Goal: Task Accomplishment & Management: Complete application form

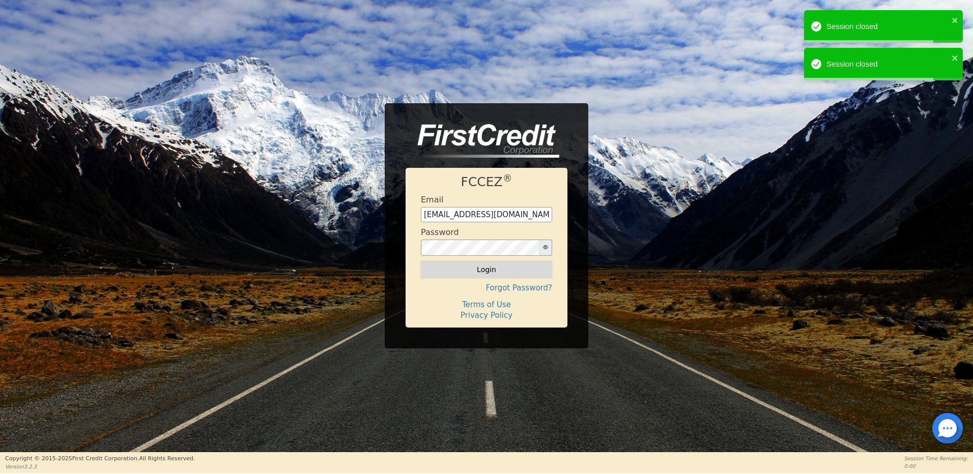
click at [487, 267] on button "Login" at bounding box center [486, 269] width 131 height 17
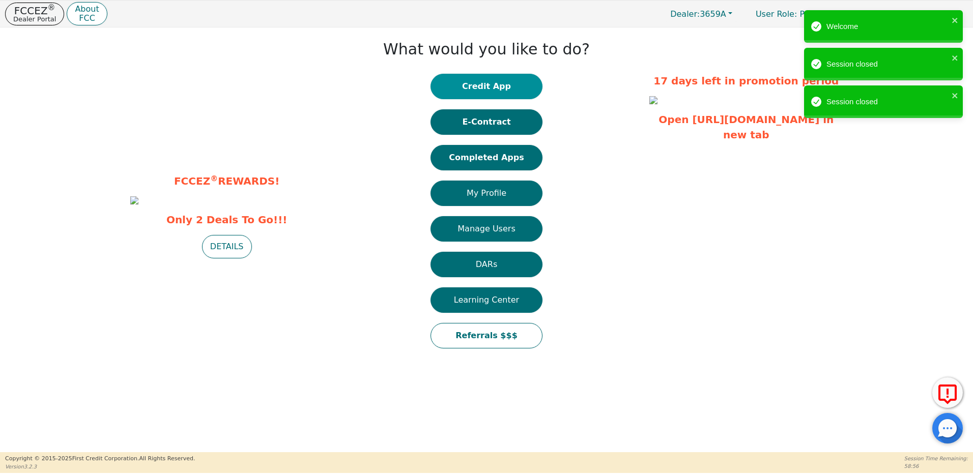
click at [490, 77] on button "Credit App" at bounding box center [487, 86] width 112 height 25
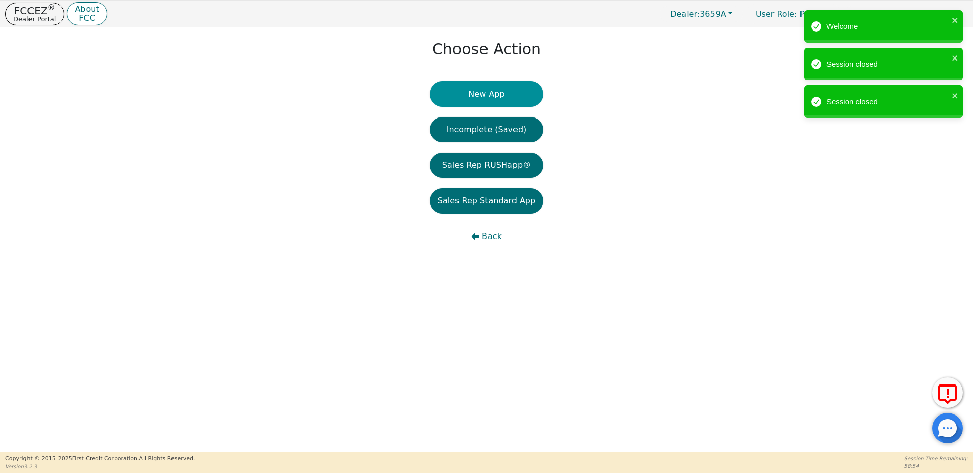
click at [475, 98] on button "New App" at bounding box center [487, 93] width 114 height 25
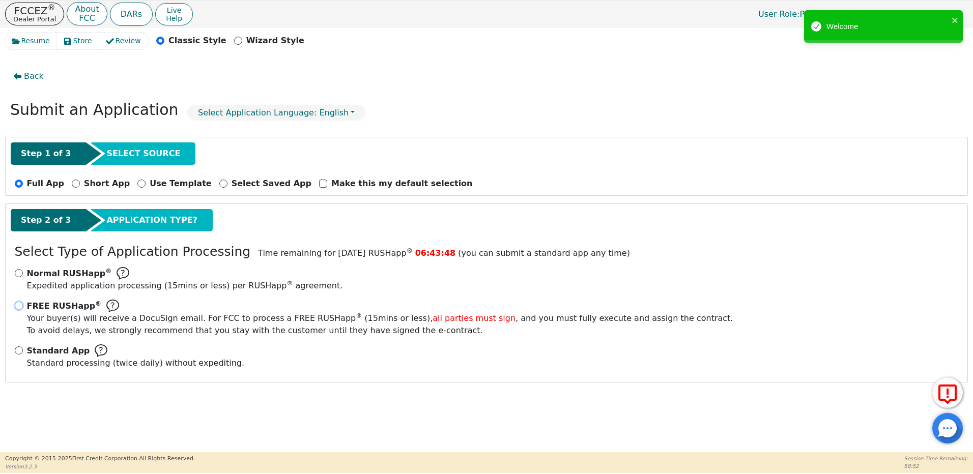
click at [20, 305] on input "FREE RUSHapp ® Your buyer(s) will receive a DocuSign email. For FCC to process …" at bounding box center [19, 306] width 8 height 8
radio input "true"
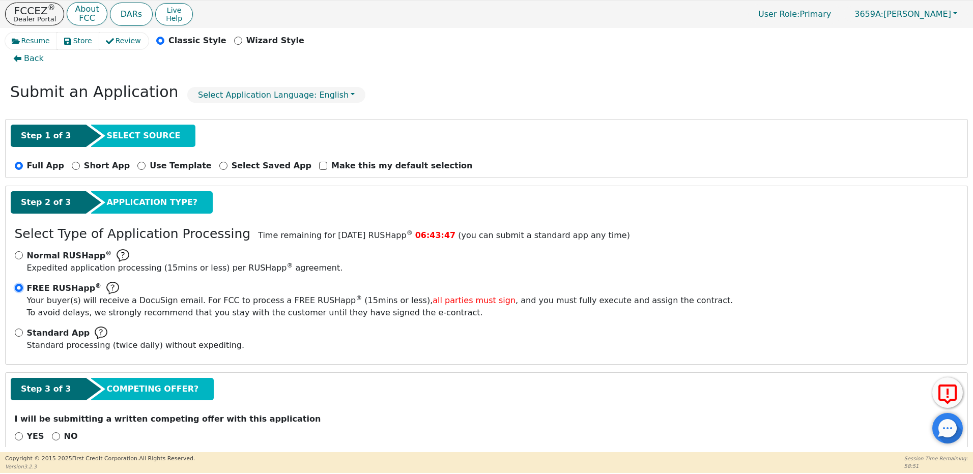
scroll to position [35, 0]
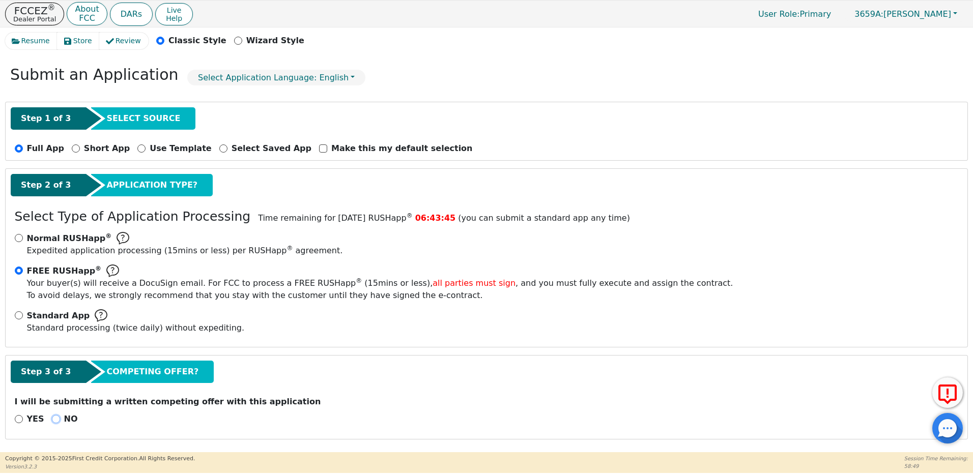
drag, startPoint x: 54, startPoint y: 419, endPoint x: 90, endPoint y: 422, distance: 35.2
click at [54, 417] on input "NO" at bounding box center [56, 419] width 8 height 8
radio input "true"
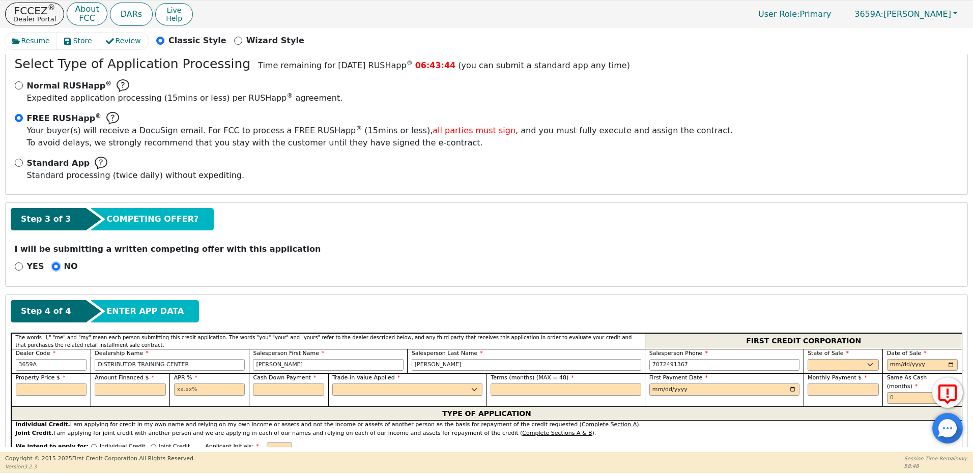
scroll to position [290, 0]
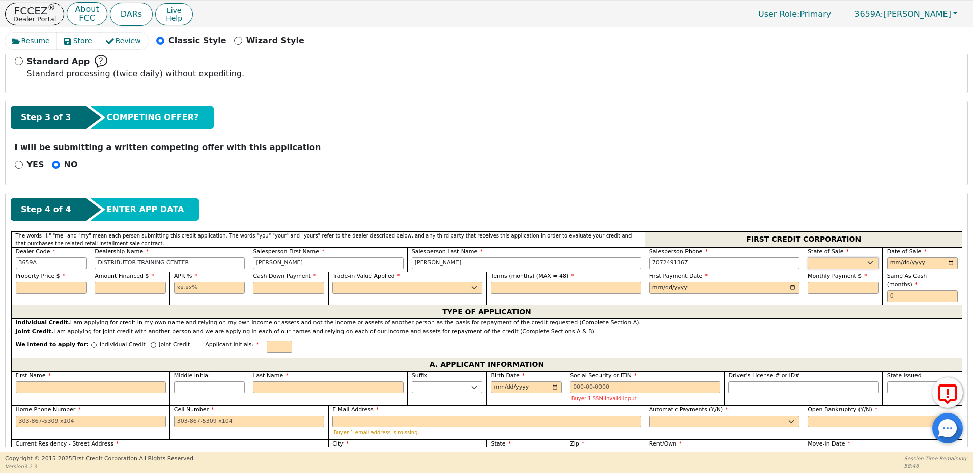
click at [831, 262] on select "AK AL AR AZ CA CO CT DC DE FL GA HI IA ID IL IN KS KY LA MA MD ME MI MN MO MS M…" at bounding box center [843, 264] width 71 height 12
select select "NM"
click at [808, 258] on select "AK AL AR AZ CA CO CT DC DE FL GA HI IA ID IL IN KS KY LA MA MD ME MI MN MO MS M…" at bounding box center [843, 264] width 71 height 12
click at [889, 262] on input "date" at bounding box center [922, 264] width 71 height 12
type input "2025-10-15"
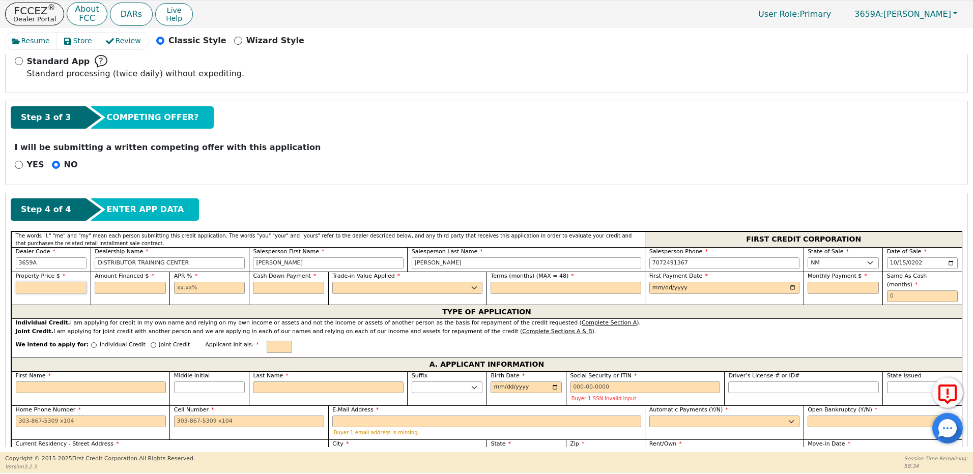
click at [41, 284] on input "text" at bounding box center [51, 288] width 71 height 12
type input "2950.00"
type input "2750.00"
type input "21.99"
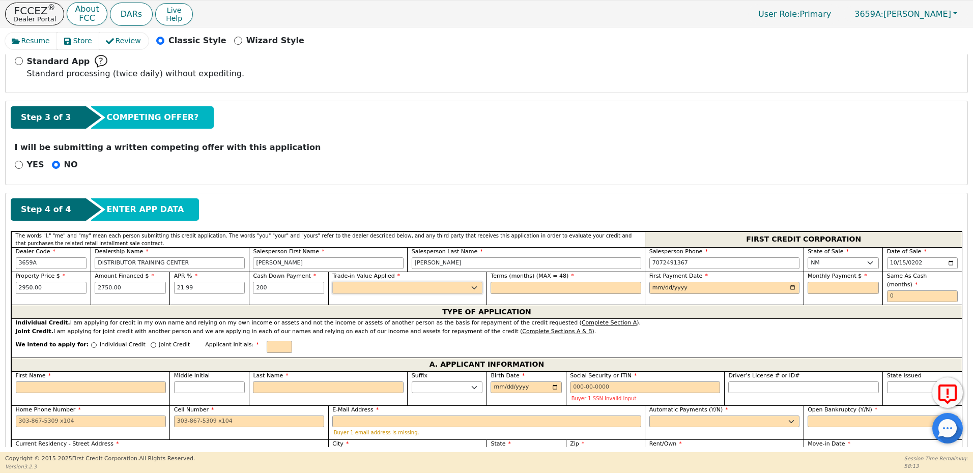
type input "200.00"
click at [349, 294] on select "Yes No" at bounding box center [407, 288] width 150 height 12
select select "n"
click at [332, 282] on select "Yes No" at bounding box center [407, 288] width 150 height 12
click at [523, 292] on input "text" at bounding box center [566, 288] width 150 height 12
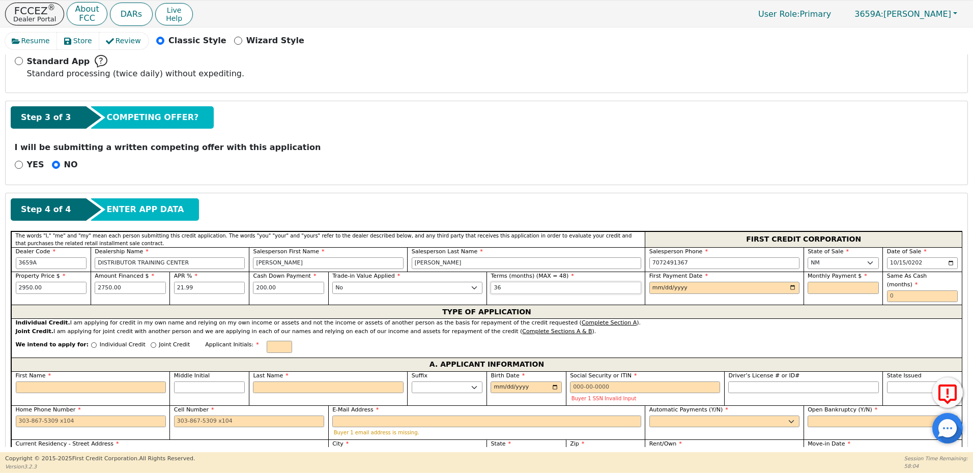
type input "36"
click at [655, 289] on input "date" at bounding box center [725, 288] width 150 height 12
type input "2025-11-16"
click at [845, 290] on input "text" at bounding box center [843, 288] width 71 height 12
type input "105.01"
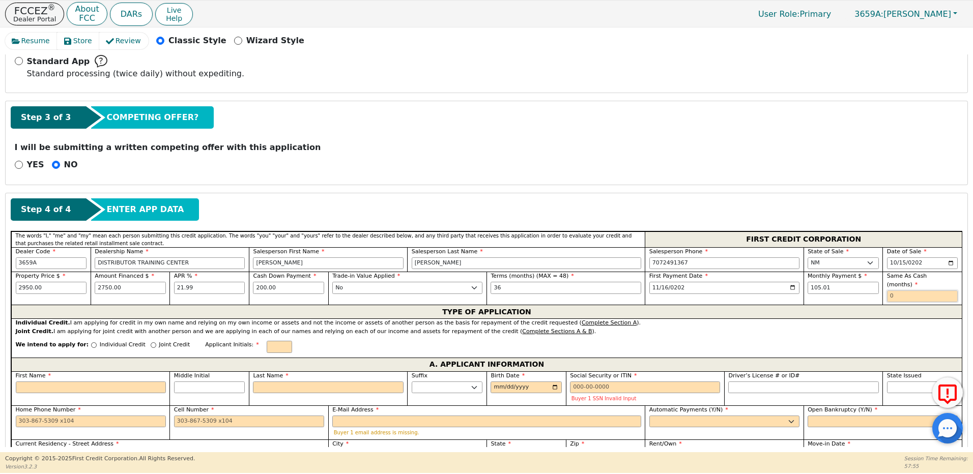
click at [898, 293] on input "text" at bounding box center [922, 297] width 71 height 12
type input "0"
click at [91, 341] on div "Individual Credit" at bounding box center [118, 348] width 54 height 14
click at [91, 343] on input "Individual Credit" at bounding box center [94, 346] width 6 height 6
radio input "true"
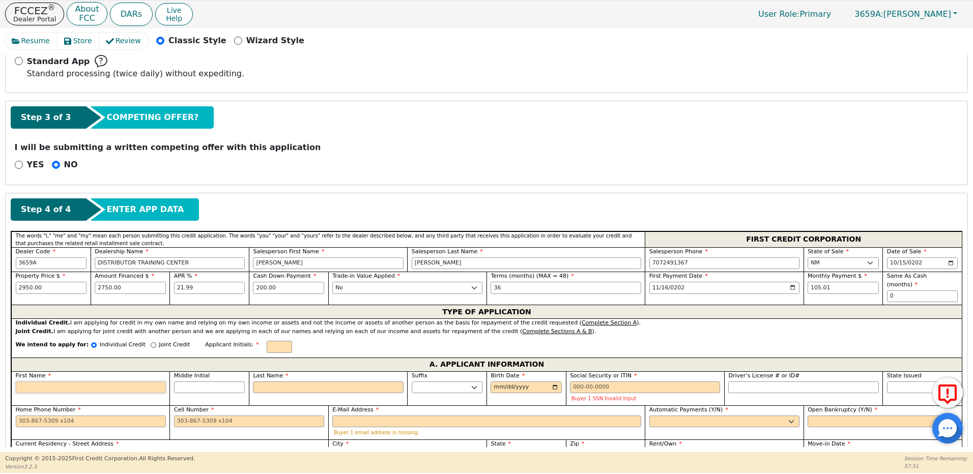
click at [65, 382] on input "First Name" at bounding box center [91, 388] width 150 height 12
type input "A"
type input "Au"
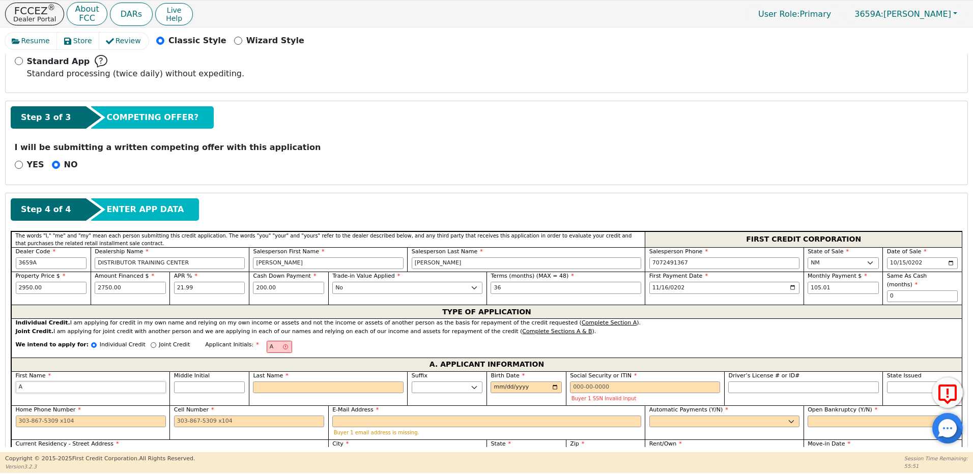
type input "Au"
type input "Aud"
type input "Audr"
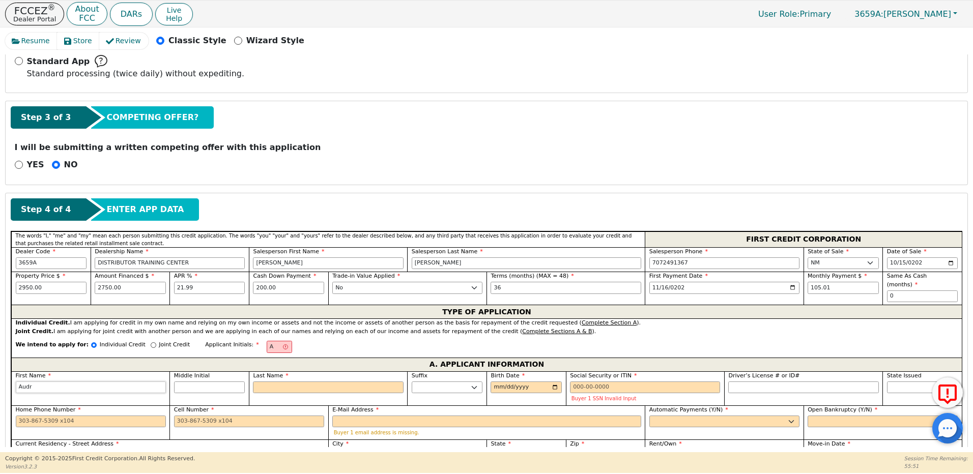
type input "Audre"
type input "[PERSON_NAME]"
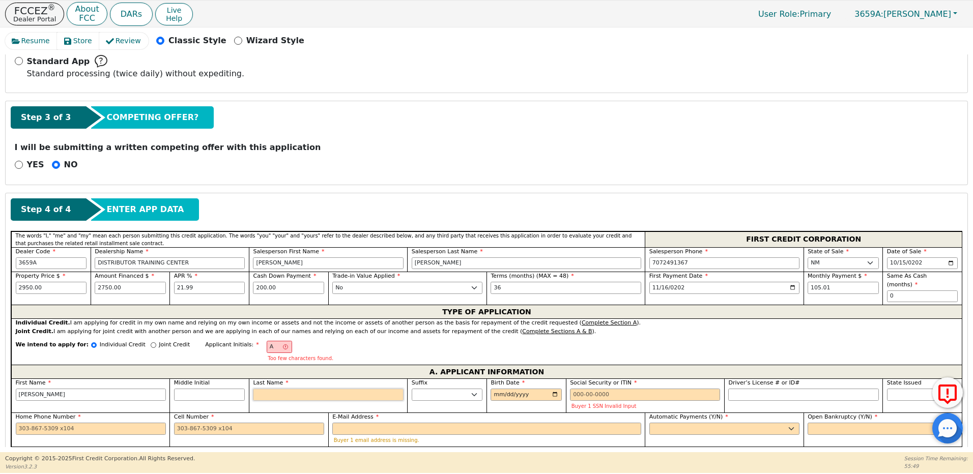
type input "AP"
type input "P"
type input "Audrey P"
type input "PA"
type input "Audrey PA"
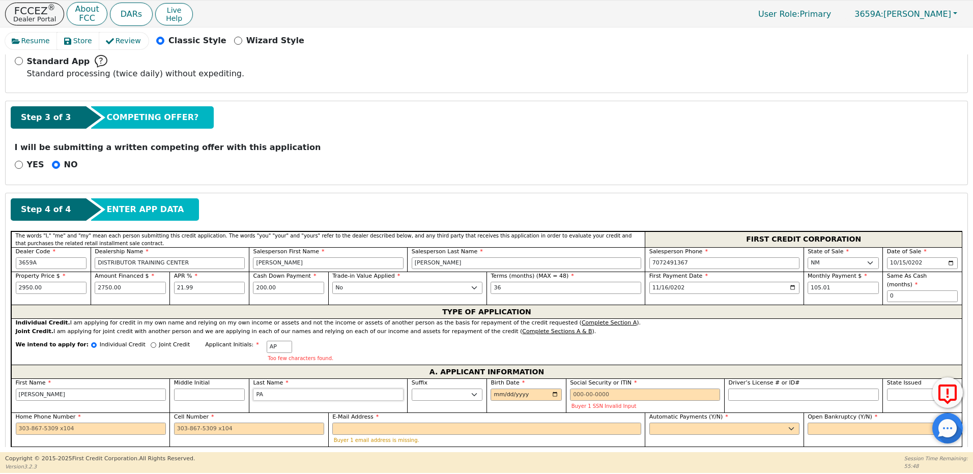
type input "PAc"
type input "Audrey PAc"
type input "PAch"
type input "Audrey PAch"
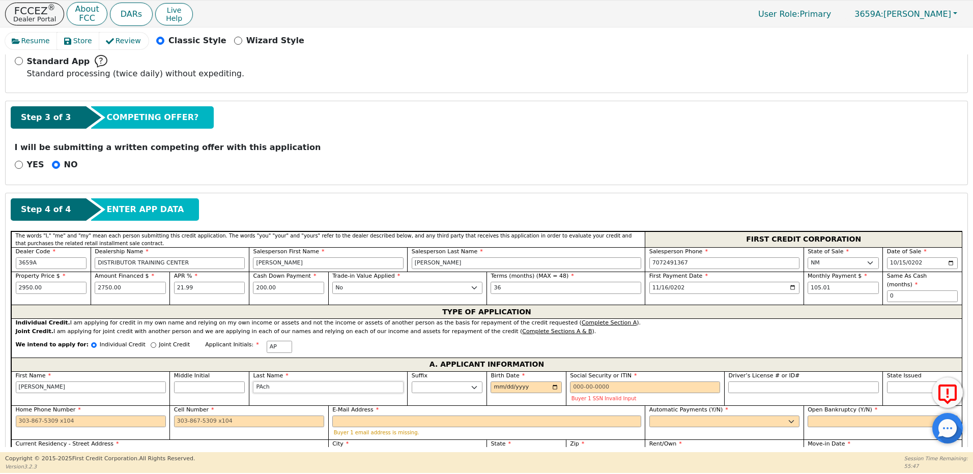
type input "PAche"
type input "Audrey PAche"
type input "PAchec"
type input "Audrey PAchec"
type input "PAcheco"
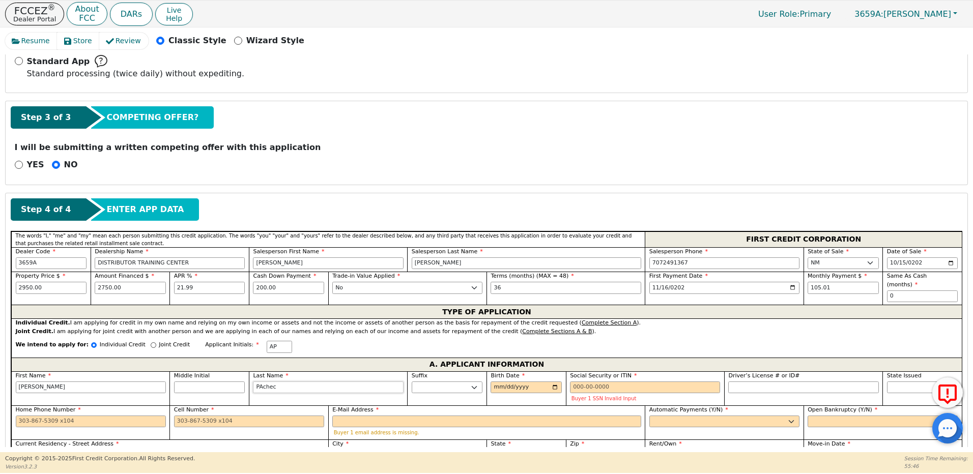
type input "Audrey PAcheco"
type input "PAcheco"
type input "1992-02-03"
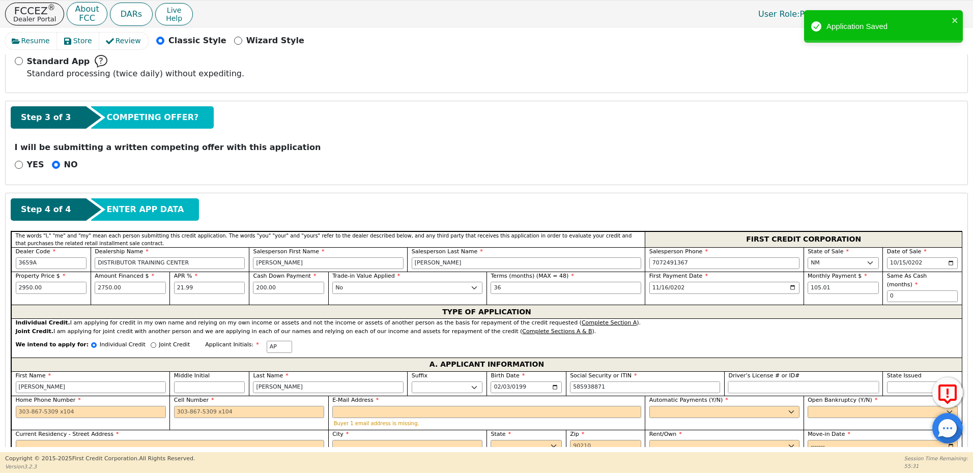
type input "***-**-8871"
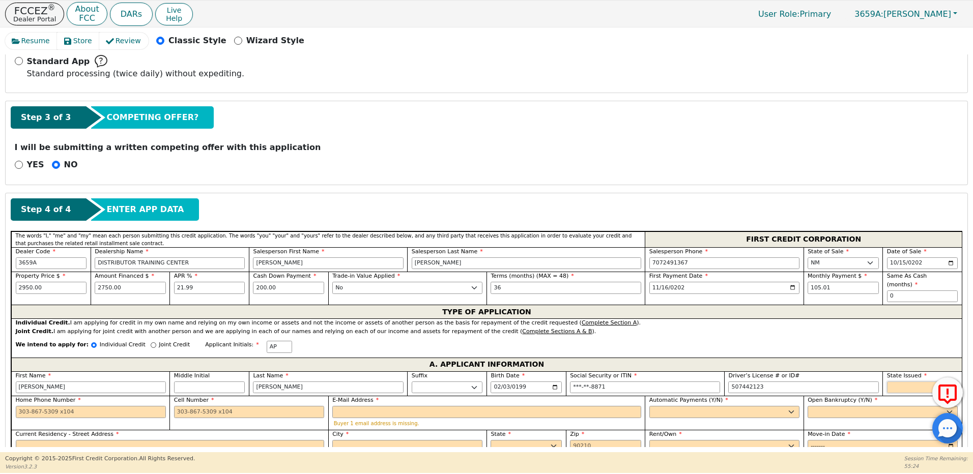
type input "*********"
click at [908, 382] on select "AK AL AR AZ CA CO CT DC DE FL GA HI IA ID IL IN KS KY LA MA MD ME MI MN MO MS M…" at bounding box center [922, 388] width 71 height 12
select select "NM"
click at [887, 382] on select "AK AL AR AZ CA CO CT DC DE FL GA HI IA ID IL IN KS KY LA MA MD ME MI MN MO MS M…" at bounding box center [922, 388] width 71 height 12
click at [77, 406] on input "Home Phone Number" at bounding box center [91, 412] width 150 height 12
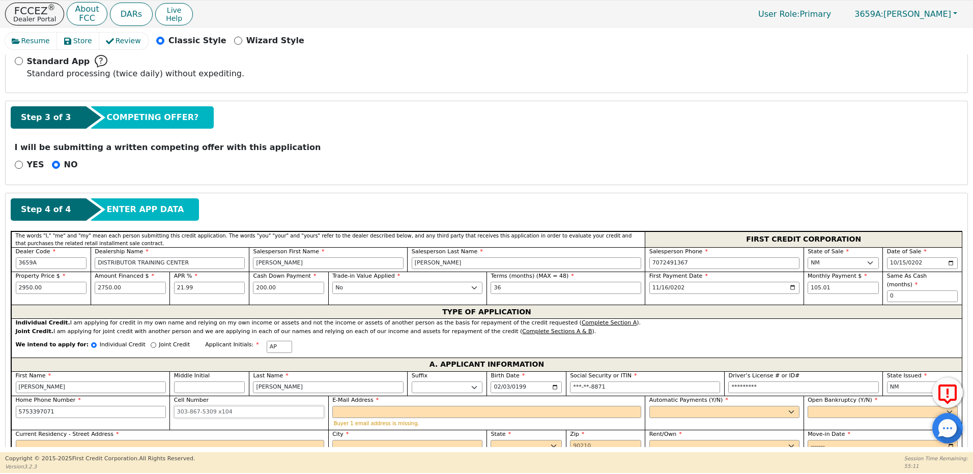
type input "575-339-7071"
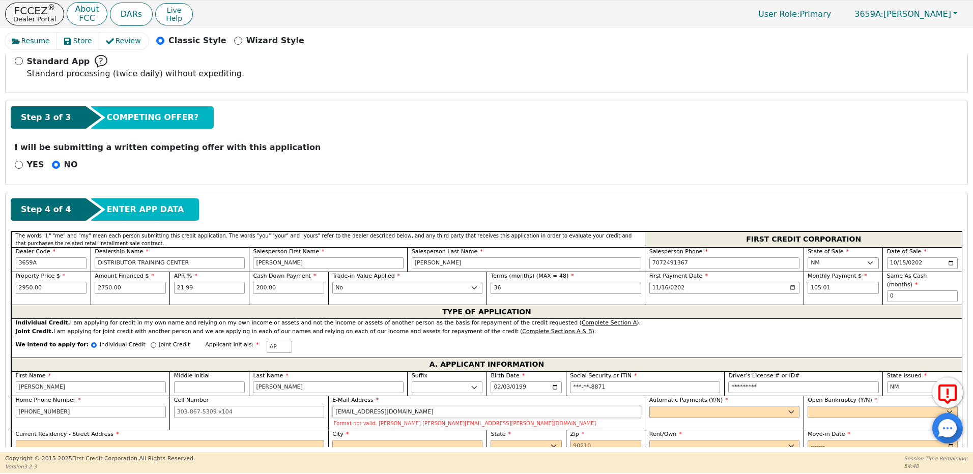
type input "audreee7@gmail.com"
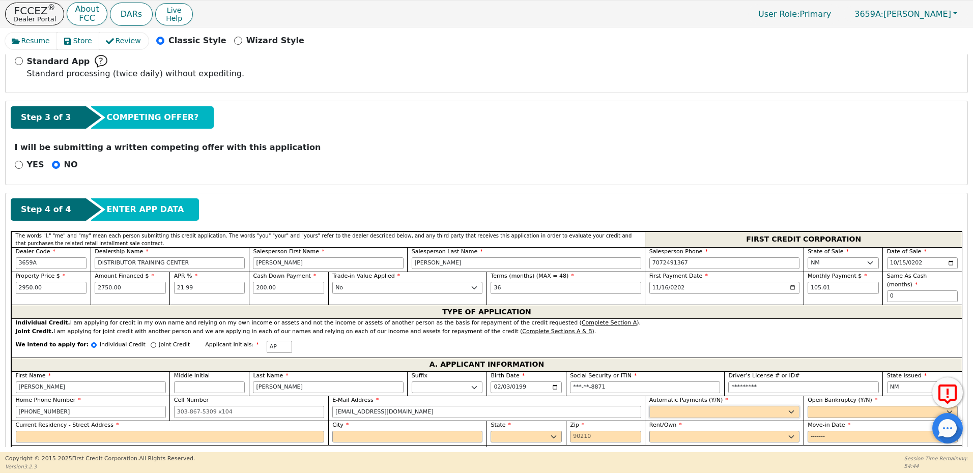
click at [666, 406] on select "Yes No" at bounding box center [725, 412] width 150 height 12
select select "y"
click at [650, 406] on select "Yes No" at bounding box center [725, 412] width 150 height 12
type input "Audrey PAcheco"
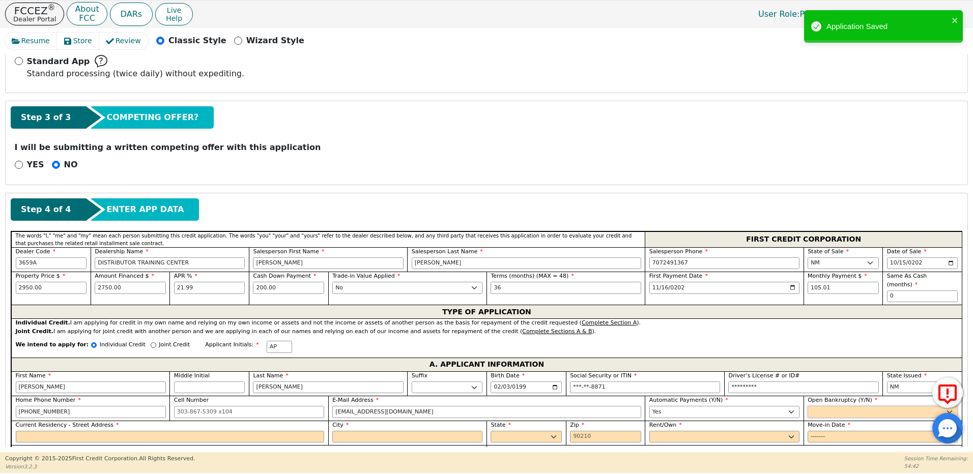
click at [825, 406] on select "Yes No" at bounding box center [883, 412] width 150 height 12
select select "n"
click at [808, 406] on select "Yes No" at bounding box center [883, 412] width 150 height 12
click at [60, 431] on input "Current Residency - Street Address" at bounding box center [170, 437] width 309 height 12
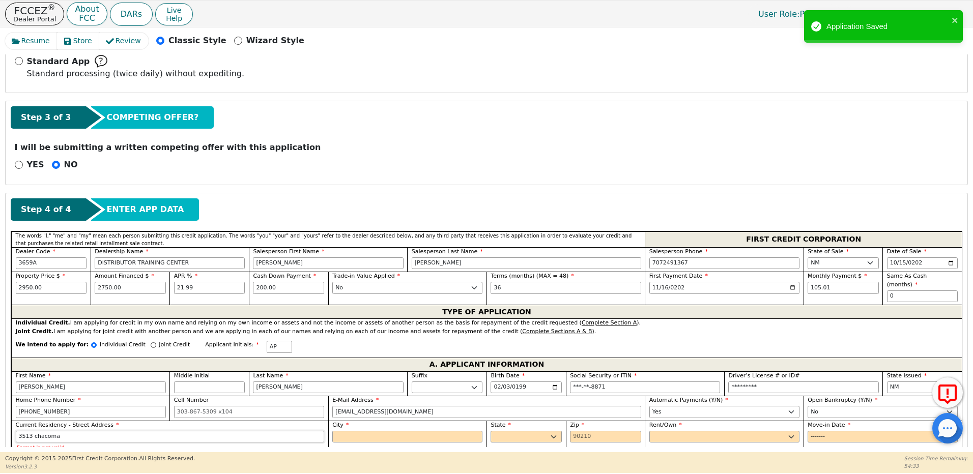
type input "3513 chacoma"
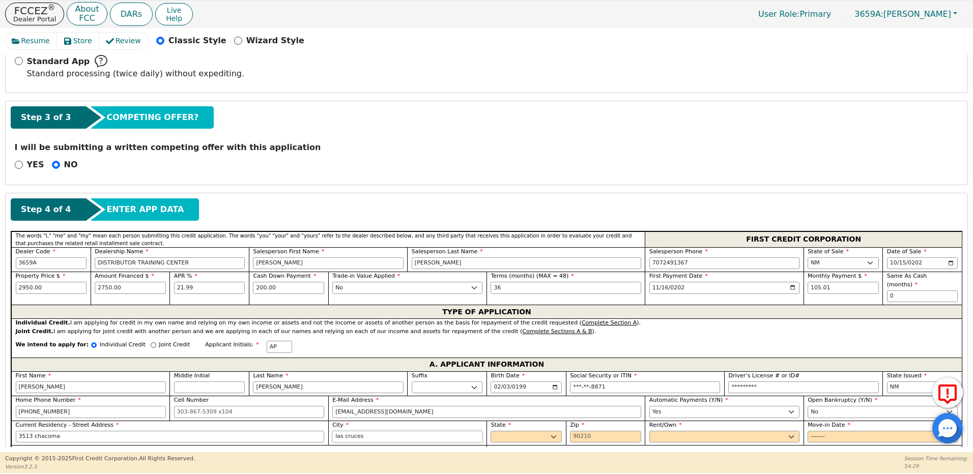
type input "las cruces"
select select "NM"
type input "88012"
click at [765, 431] on select "Rent Own" at bounding box center [725, 437] width 150 height 12
select select "Rent"
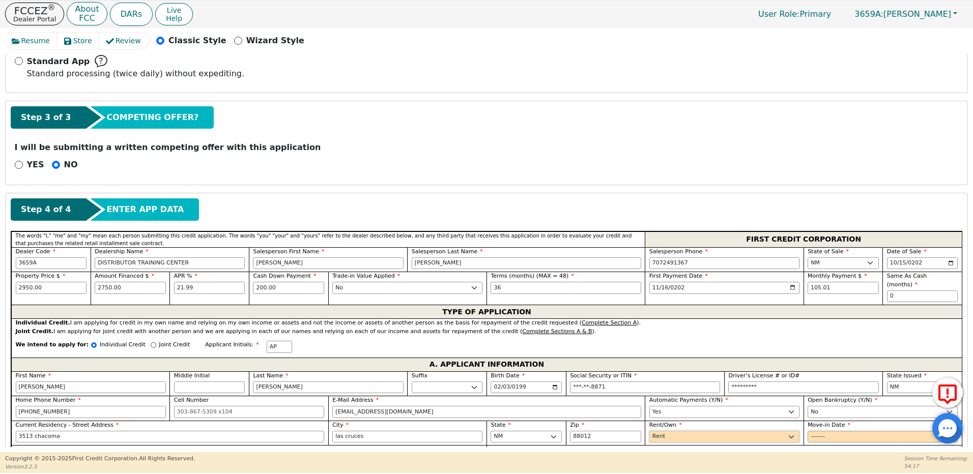
click at [650, 431] on select "Rent Own" at bounding box center [725, 437] width 150 height 12
click at [818, 431] on input "Move-in Date" at bounding box center [883, 437] width 150 height 12
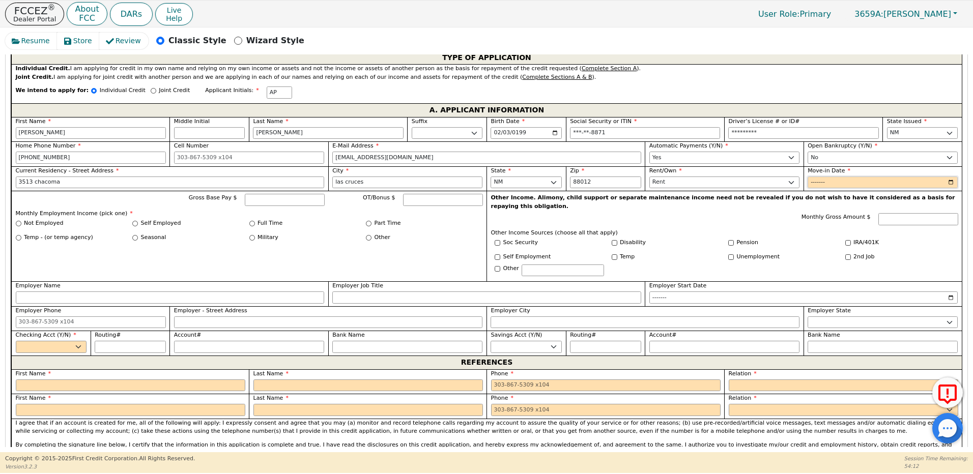
scroll to position [595, 0]
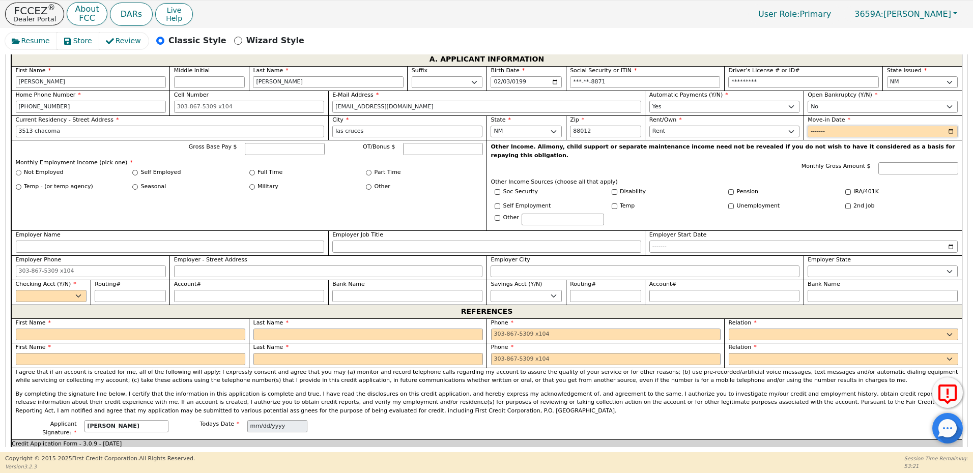
click at [842, 126] on input "Move-in Date" at bounding box center [883, 132] width 150 height 12
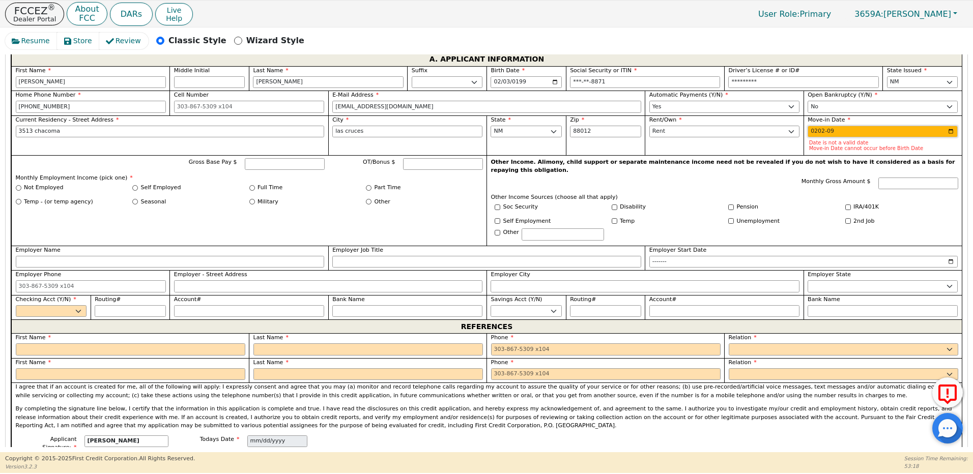
type input "2024-09"
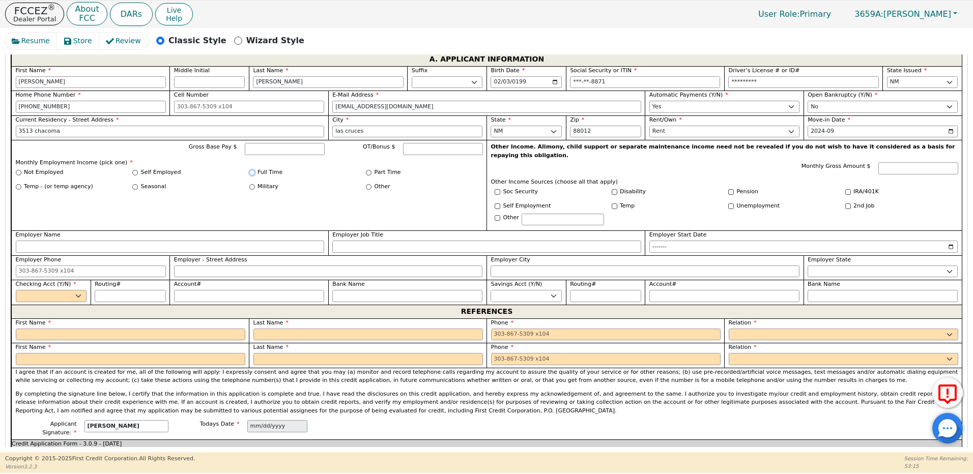
click at [253, 170] on input "Full Time" at bounding box center [252, 173] width 6 height 6
radio input "true"
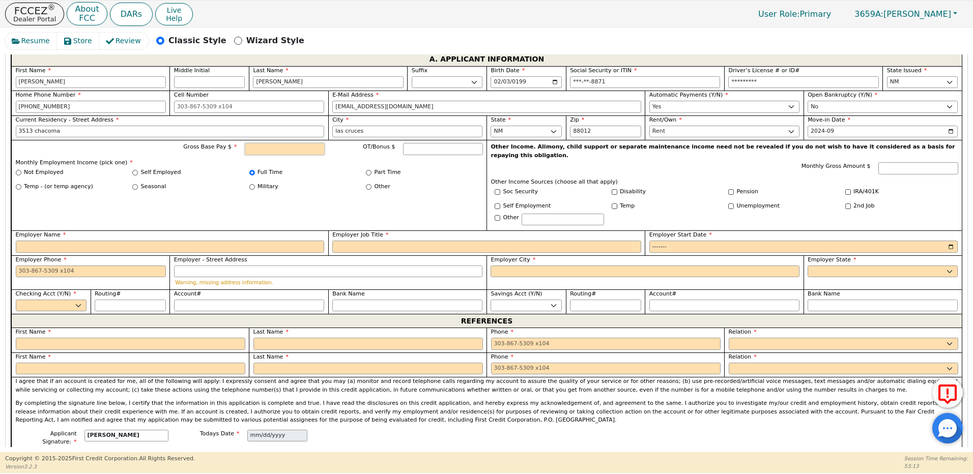
click at [281, 143] on input "Gross Base Pay $" at bounding box center [285, 149] width 80 height 12
type input "3000.00"
click at [30, 241] on input "Employer Name" at bounding box center [170, 247] width 309 height 12
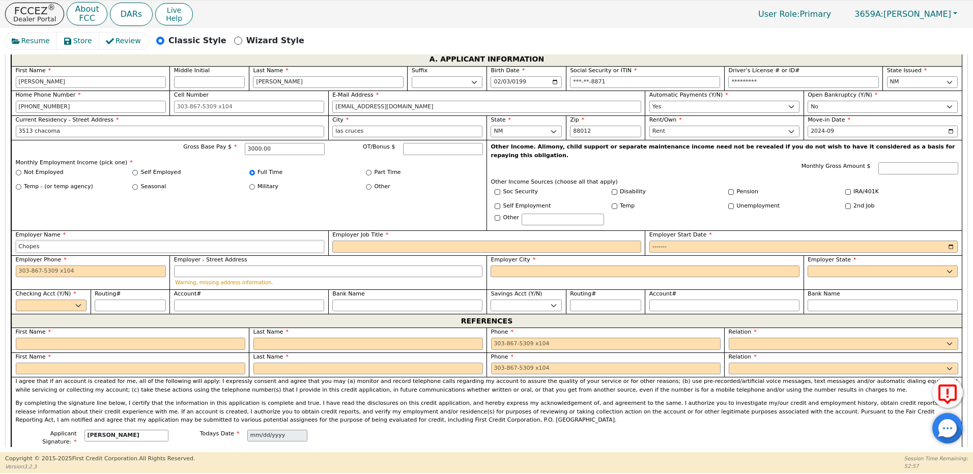
type input "Chopes"
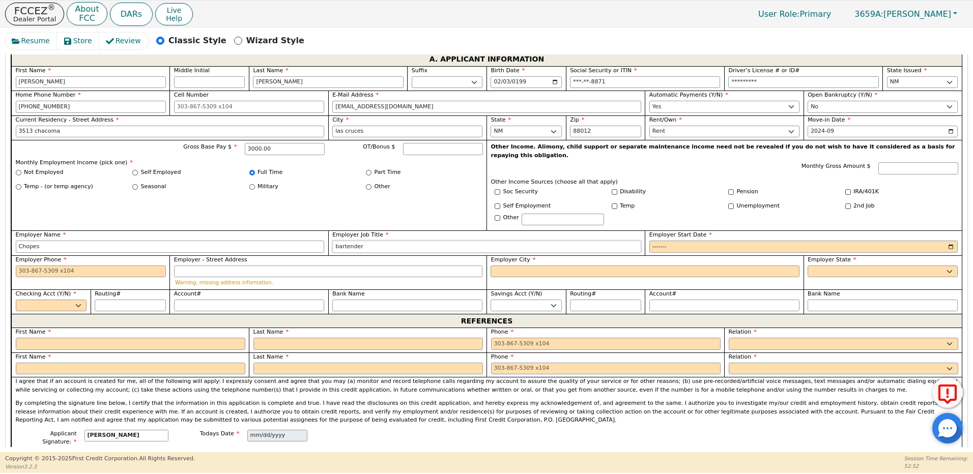
type input "bartender"
click at [676, 241] on input "Employer Start Date" at bounding box center [804, 247] width 309 height 12
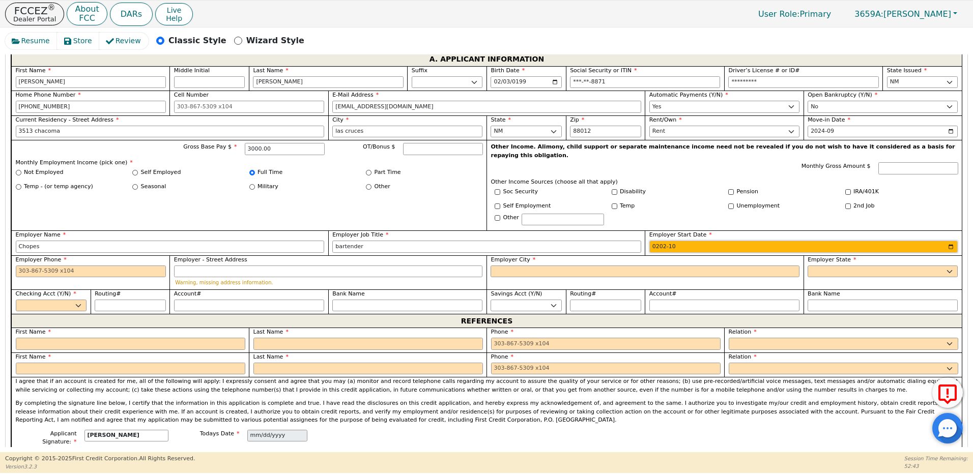
type input "2024-10"
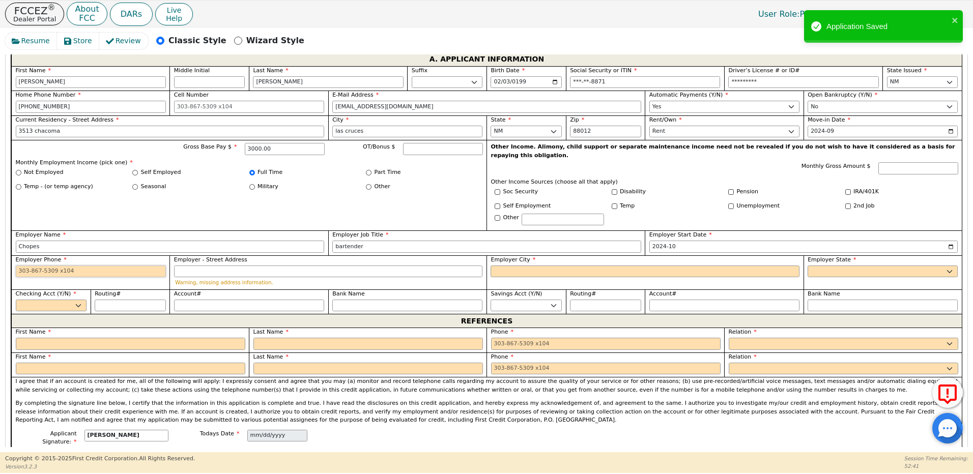
click at [35, 266] on input "Employer Phone" at bounding box center [91, 272] width 150 height 12
click at [95, 266] on input "Employer Phone" at bounding box center [91, 272] width 150 height 12
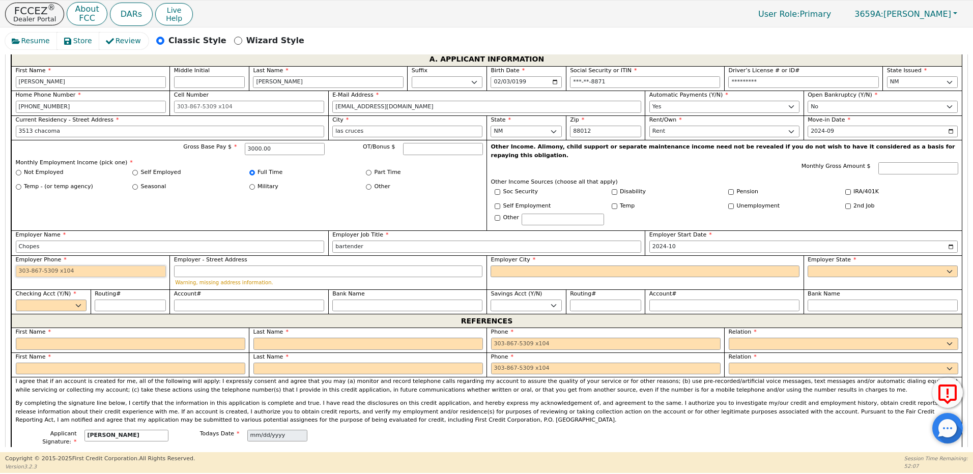
paste input "575 233-3420"
click at [44, 266] on input "575 233-3420" at bounding box center [91, 272] width 150 height 12
type input "575-233-3420"
click at [525, 266] on input "Employer City" at bounding box center [645, 272] width 309 height 12
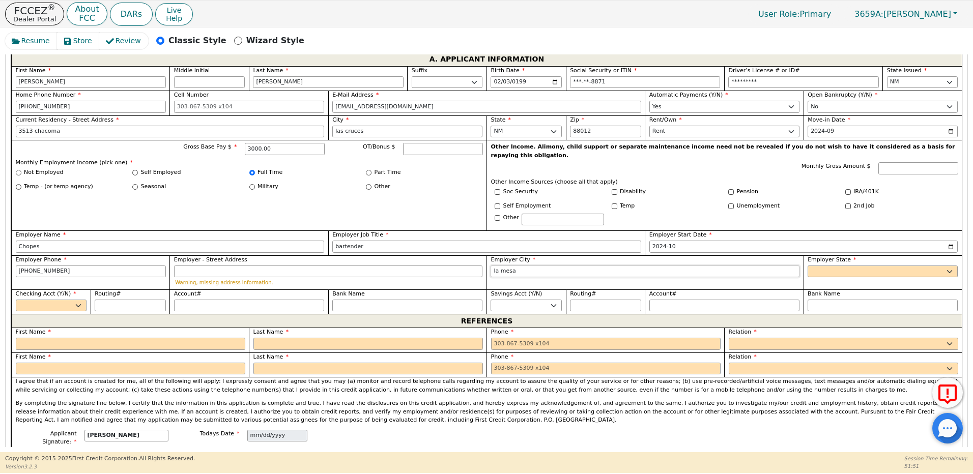
type input "la mesa"
click at [840, 266] on select "AK AL AR AZ CA CO CT DC DE FL GA HI IA ID IL IN KS KY LA MA MD ME MI MN MO MS M…" at bounding box center [883, 272] width 150 height 12
select select "NM"
click at [808, 266] on select "AK AL AR AZ CA CO CT DC DE FL GA HI IA ID IL IN KS KY LA MA MD ME MI MN MO MS M…" at bounding box center [883, 272] width 150 height 12
click at [54, 300] on select "Yes No" at bounding box center [51, 306] width 71 height 12
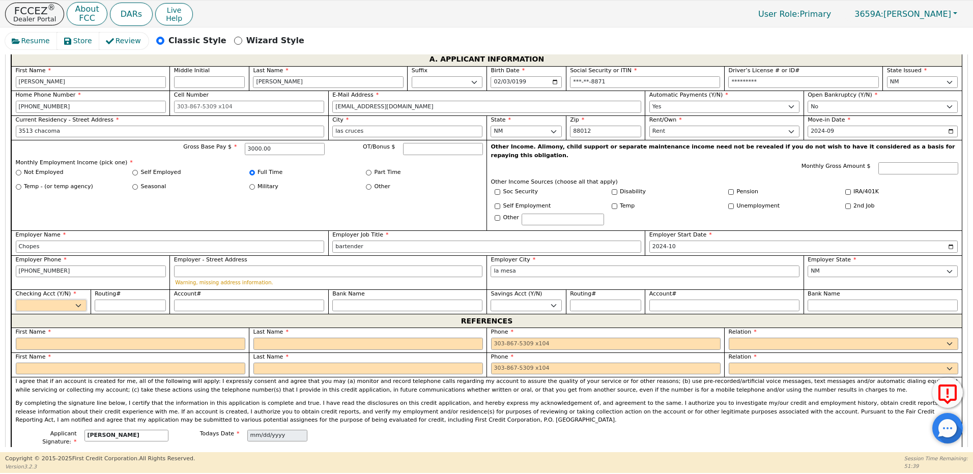
select select "y"
click at [16, 300] on select "Yes No" at bounding box center [51, 306] width 71 height 12
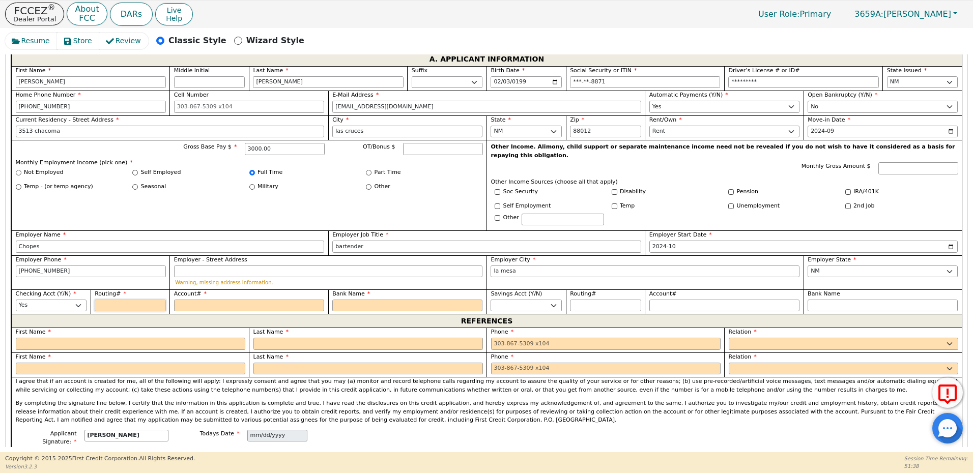
click at [124, 300] on input "Routing#" at bounding box center [130, 306] width 71 height 12
type input "3"
type input "*"
type input "31"
type input "**"
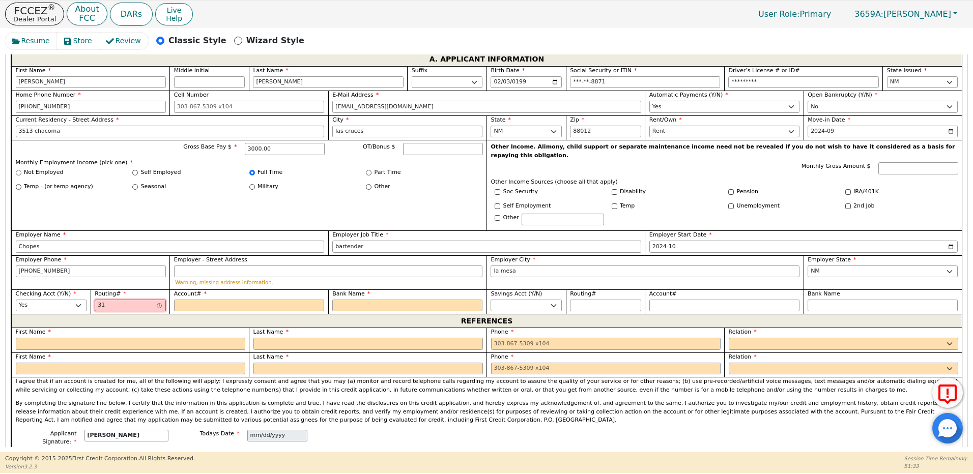
type input "312"
type input "***"
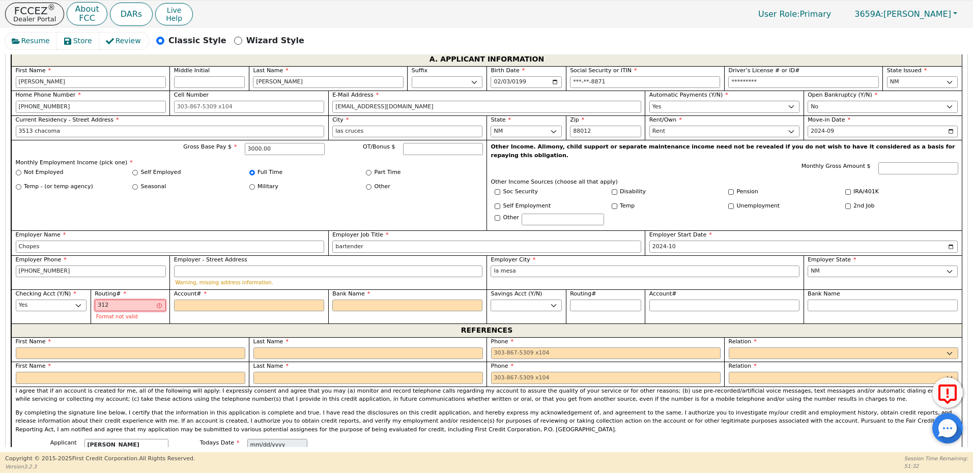
type input "3120"
type input "****"
type input "31208"
type input "*****"
type input "312080"
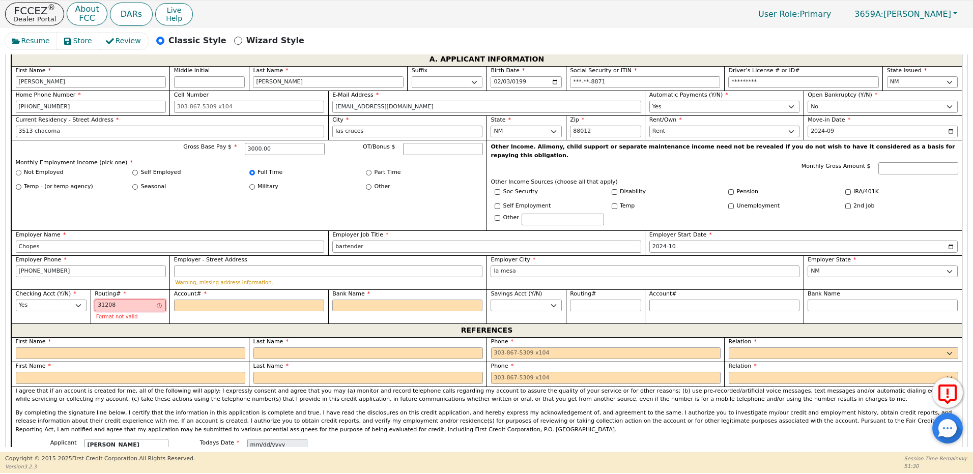
type input "******"
type input "3120809"
type input "*******"
type input "31208094"
type input "********"
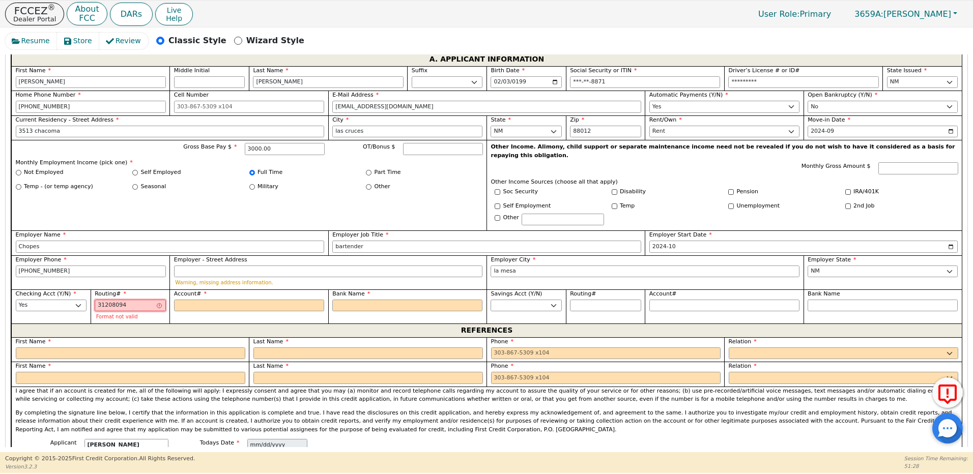
type input "312080941"
type input "*********"
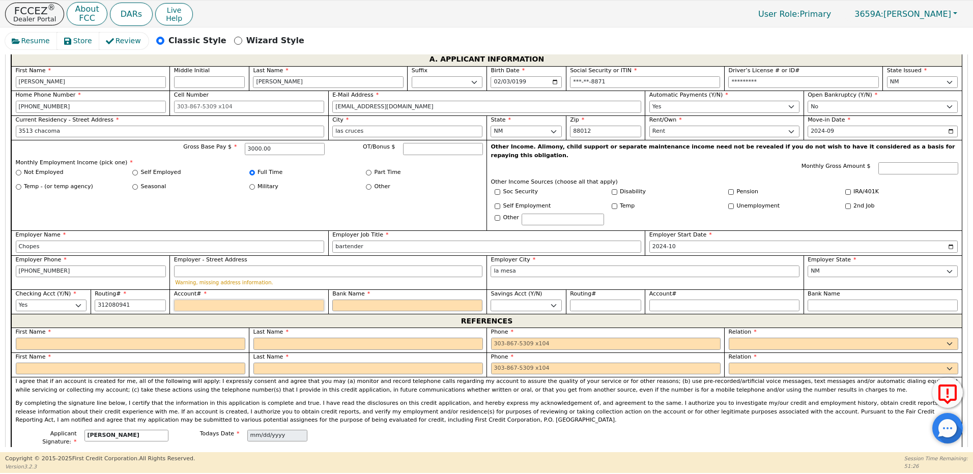
type input "*********"
click at [200, 300] on input "Account#" at bounding box center [249, 306] width 150 height 12
type input "8"
type input "*"
type input "80"
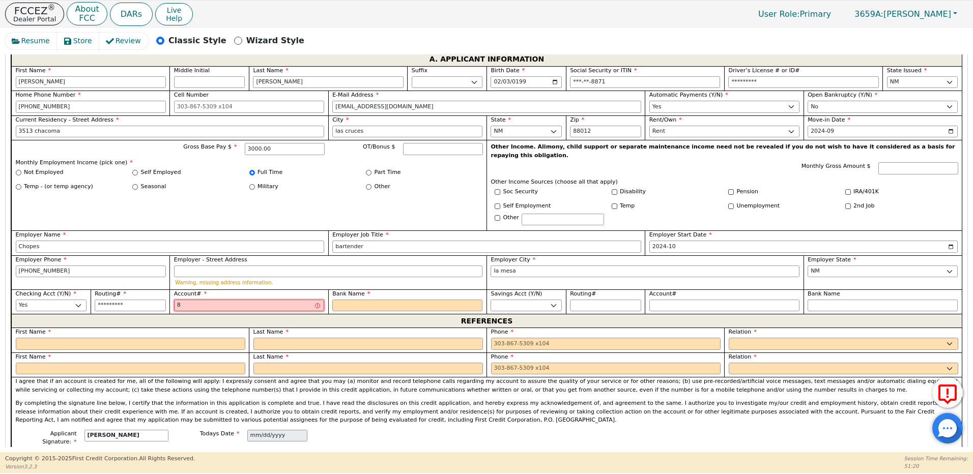
type input "**"
type input "800"
type input "***"
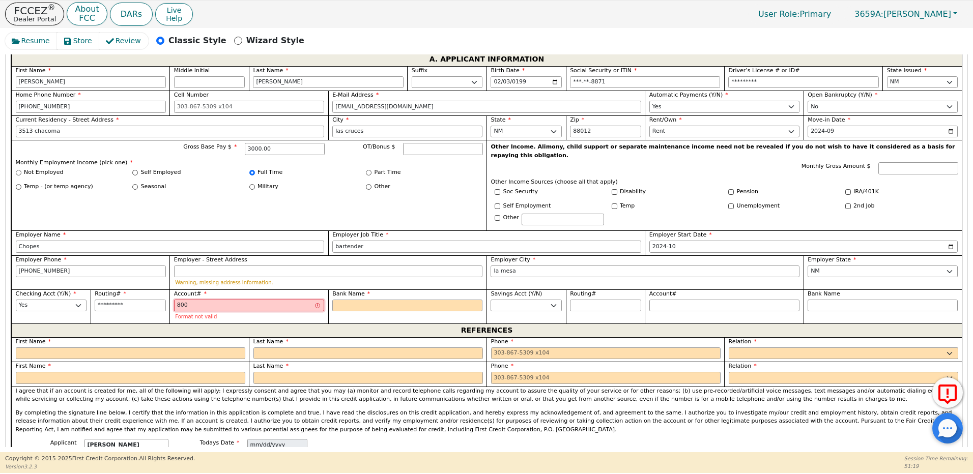
type input "8004"
type input "****"
type input "80045"
type input "*****"
type input "800456"
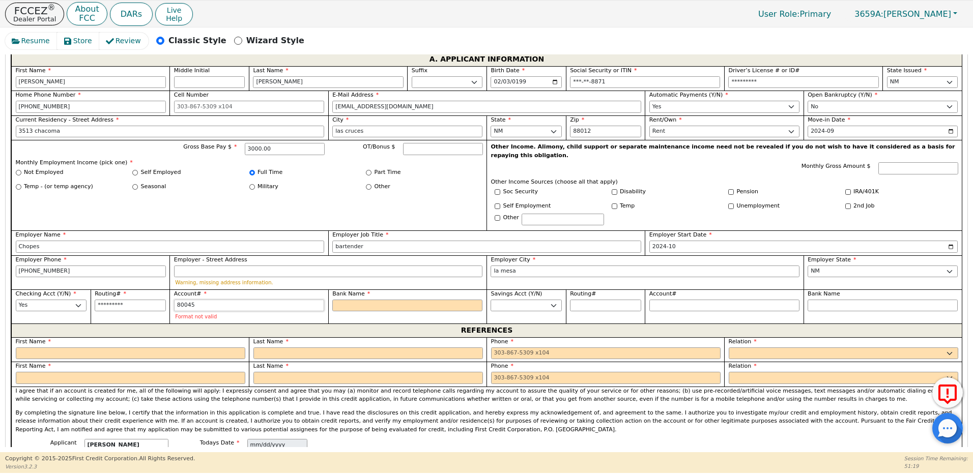
type input "******"
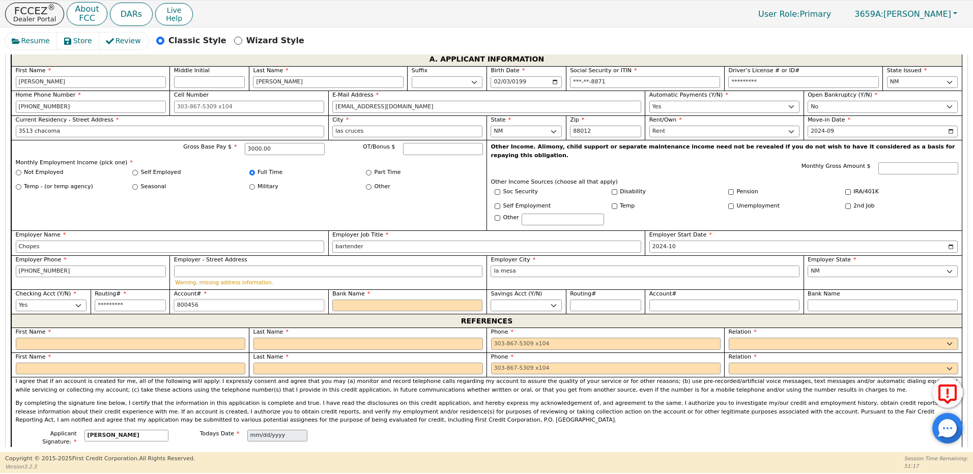
type input "8004568"
type input "*******"
type input "80045683"
type input "********"
type input "800456836"
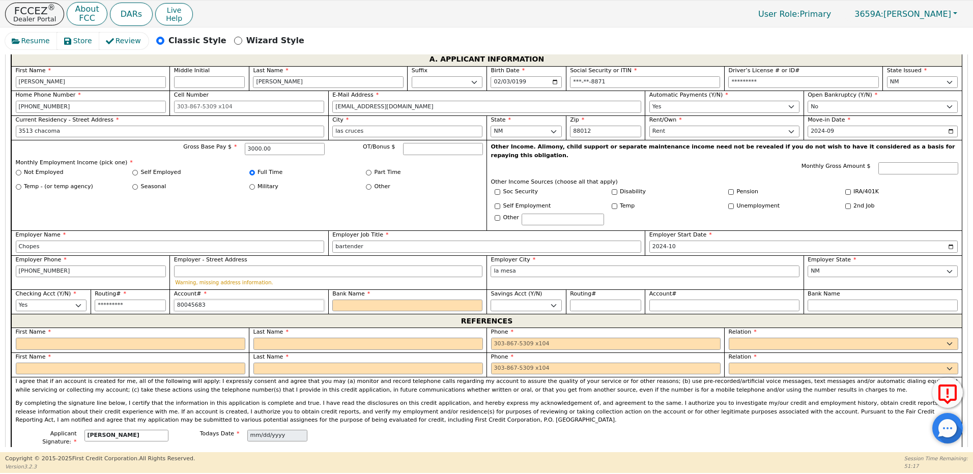
type input "*********"
click at [365, 300] on input "Bank Name" at bounding box center [407, 306] width 150 height 12
type input "F"
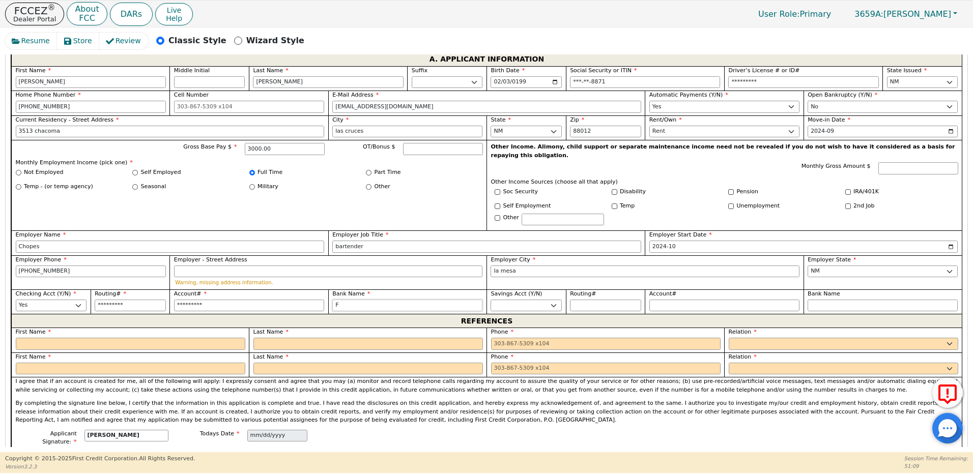
type input "Fi"
type input "Fir"
type input "Firs"
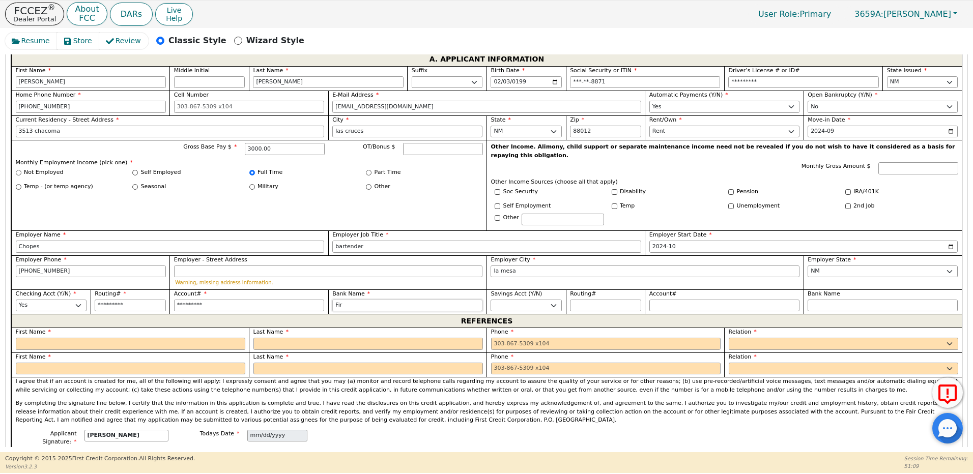
type input "Firs"
type input "First"
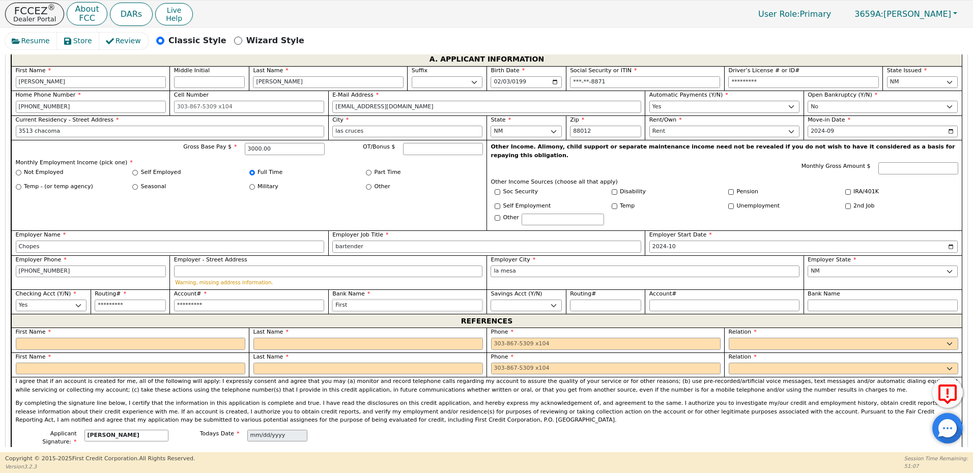
type input "First L"
type input "First Li"
type input "First Lig"
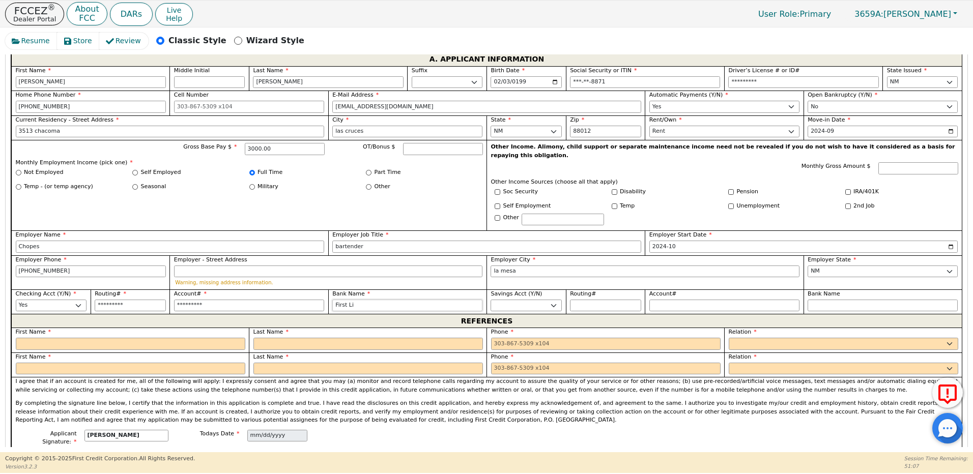
type input "First Lig"
type input "First Ligh"
type input "First Light"
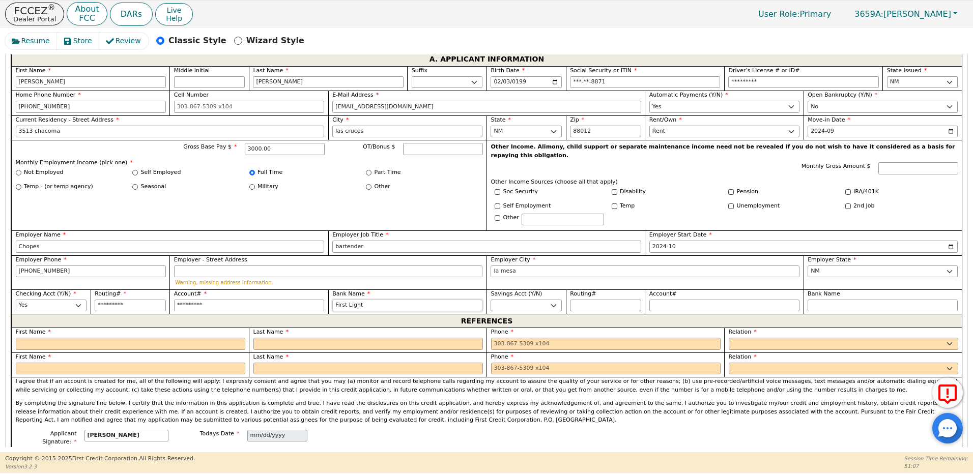
type input "First Light"
type input "First Light F"
type input "First Light Fe"
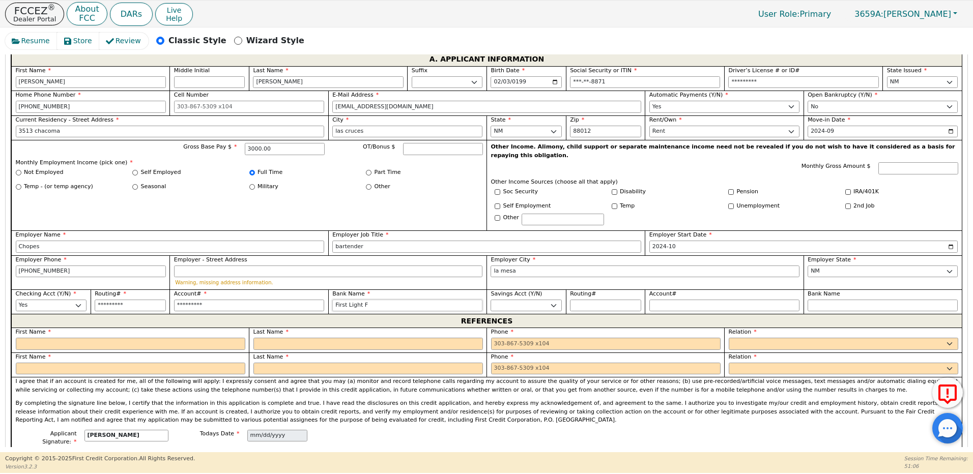
type input "First Light Fe"
type input "First Light Fed"
type input "First Light Fede"
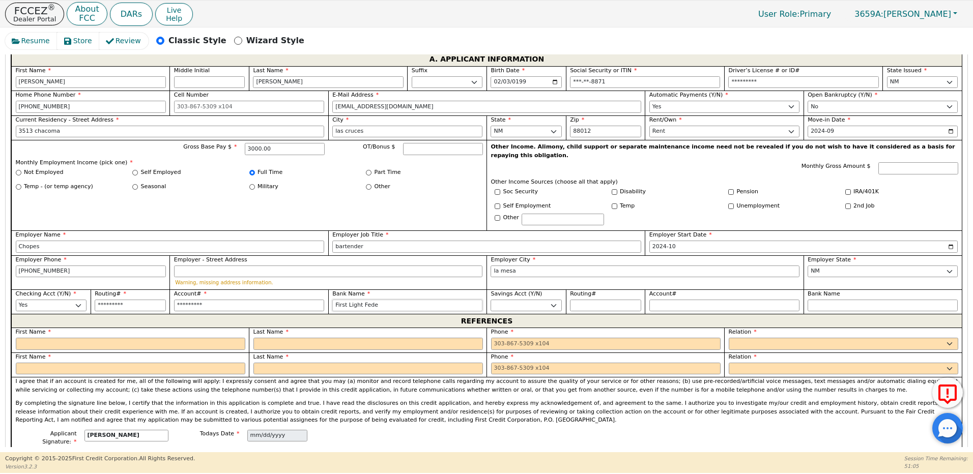
type input "First Light Feder"
type input "First Light Federa"
type input "First Light Federal"
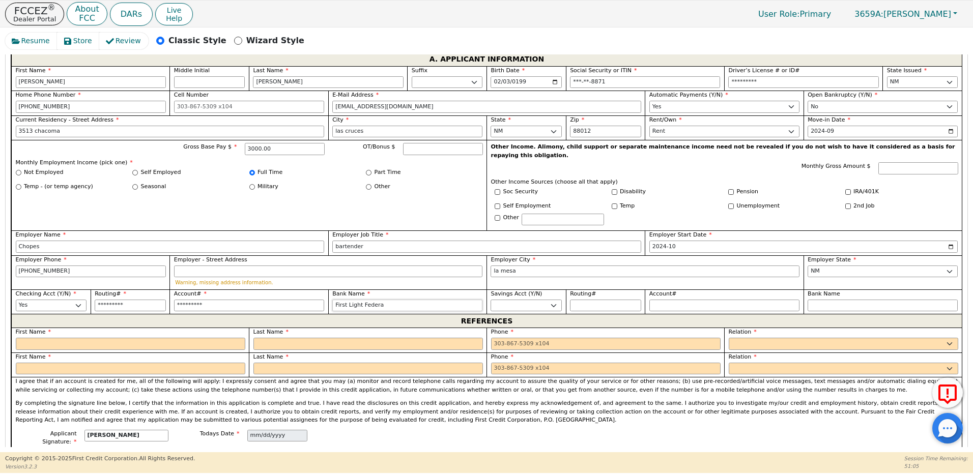
type input "First Light Federal"
click at [122, 338] on input "text" at bounding box center [131, 344] width 230 height 12
type input "Please"
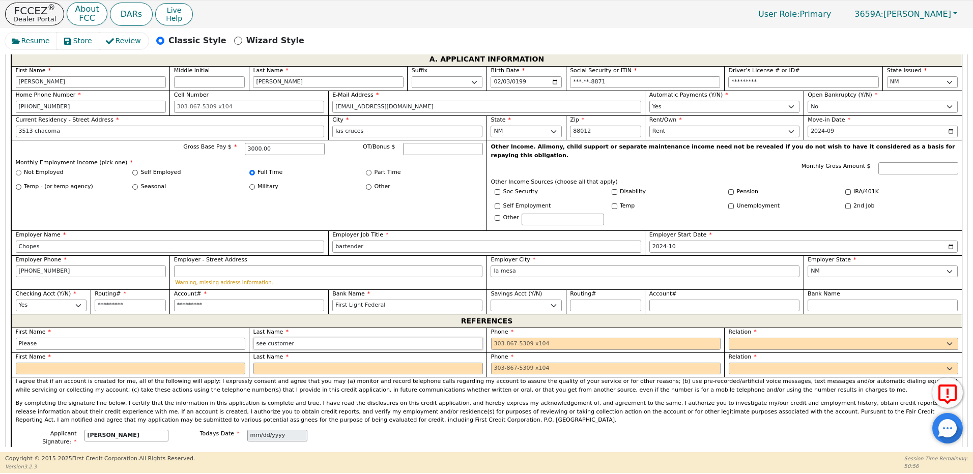
type input "see customer"
type input "456-456-8777"
click at [739, 338] on select "FATHER MOTHER SISTER BROTHER DAUGHTER SON CO-WORKER NEIGHBOR FRIEND COUSIN G-MO…" at bounding box center [844, 344] width 230 height 12
select select "NEICE"
click at [729, 338] on select "FATHER MOTHER SISTER BROTHER DAUGHTER SON CO-WORKER NEIGHBOR FRIEND COUSIN G-MO…" at bounding box center [844, 344] width 230 height 12
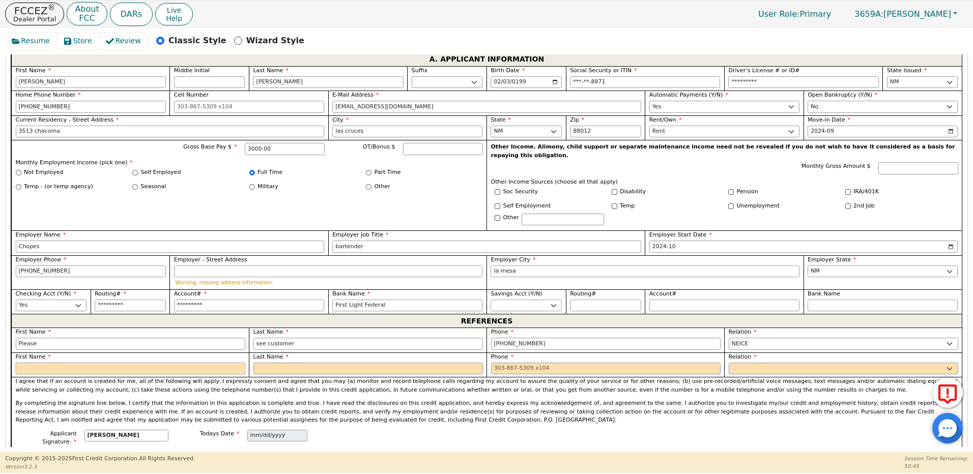
click at [52, 363] on input "text" at bounding box center [131, 369] width 230 height 12
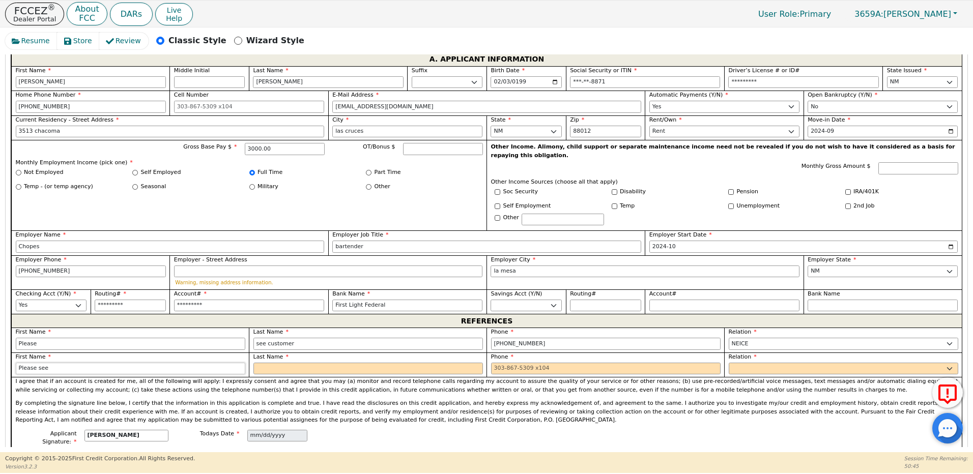
type input "Please see"
type input "customer"
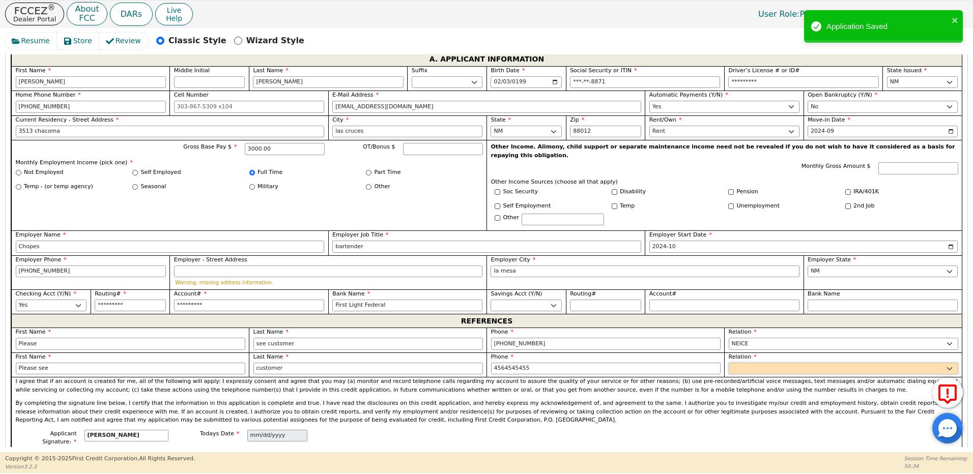
type input "456-454-5455"
drag, startPoint x: 772, startPoint y: 355, endPoint x: 779, endPoint y: 356, distance: 6.7
click at [773, 363] on select "FATHER MOTHER SISTER BROTHER DAUGHTER SON CO-WORKER NEIGHBOR FRIEND COUSIN G-MO…" at bounding box center [844, 369] width 230 height 12
select select "BOSS"
click at [729, 363] on select "FATHER MOTHER SISTER BROTHER DAUGHTER SON CO-WORKER NEIGHBOR FRIEND COUSIN G-MO…" at bounding box center [844, 369] width 230 height 12
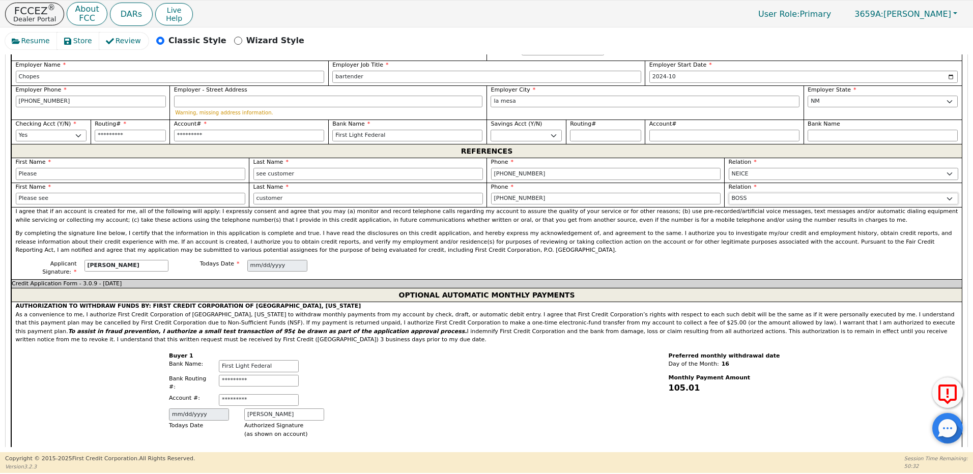
scroll to position [1053, 0]
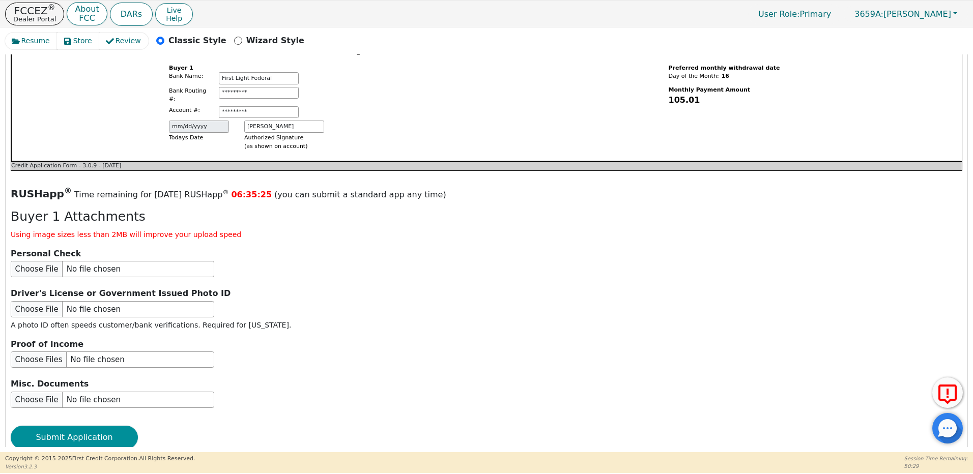
click at [71, 426] on button "Submit Application" at bounding box center [74, 437] width 127 height 23
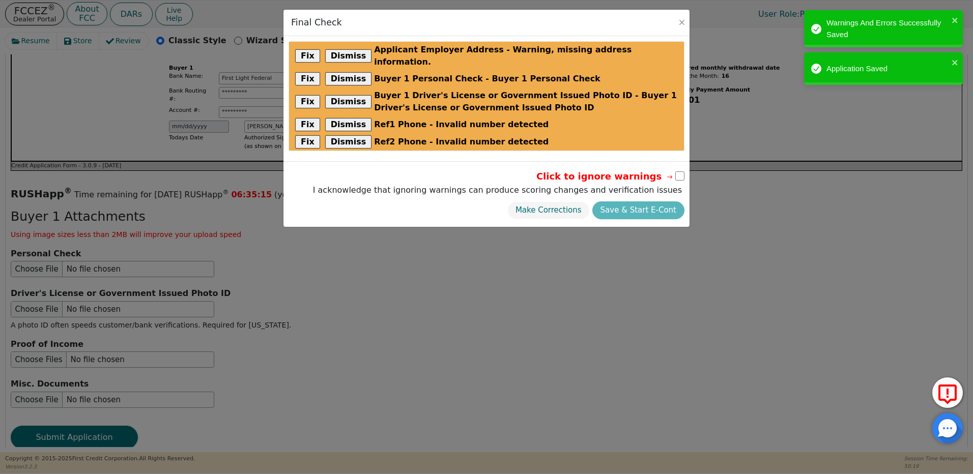
click at [682, 172] on input "checkbox" at bounding box center [680, 176] width 9 height 9
checkbox input "true"
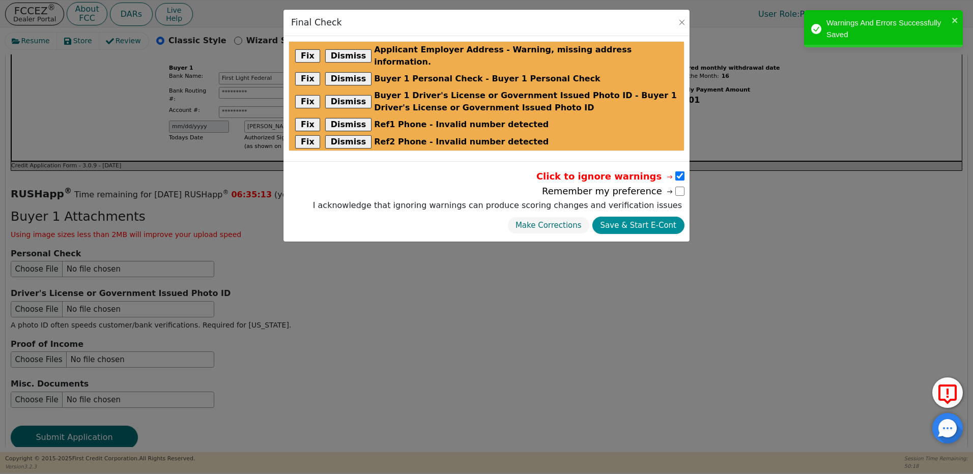
click at [654, 217] on button "Save & Start E-Cont" at bounding box center [639, 226] width 92 height 18
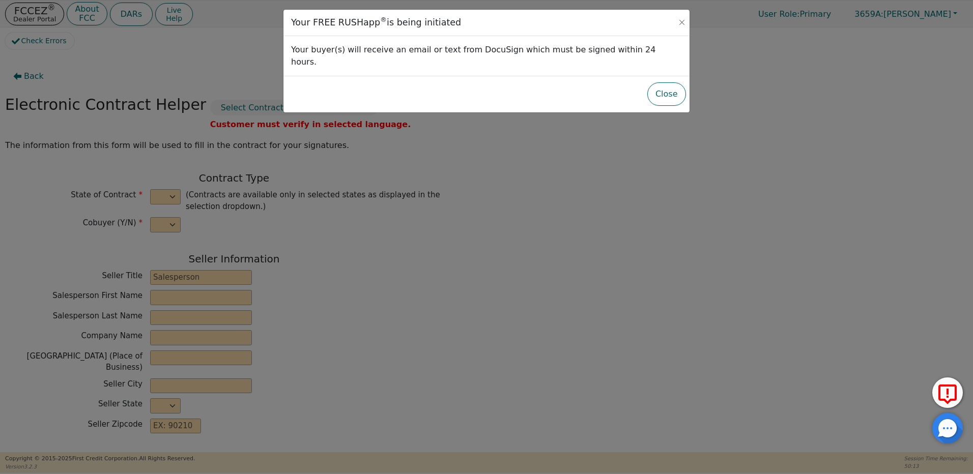
select select "n"
type input "Owner"
type input "MIGUEL"
type input "ROCHA"
type input "DISTRIBUTOR TRAINING CENTER"
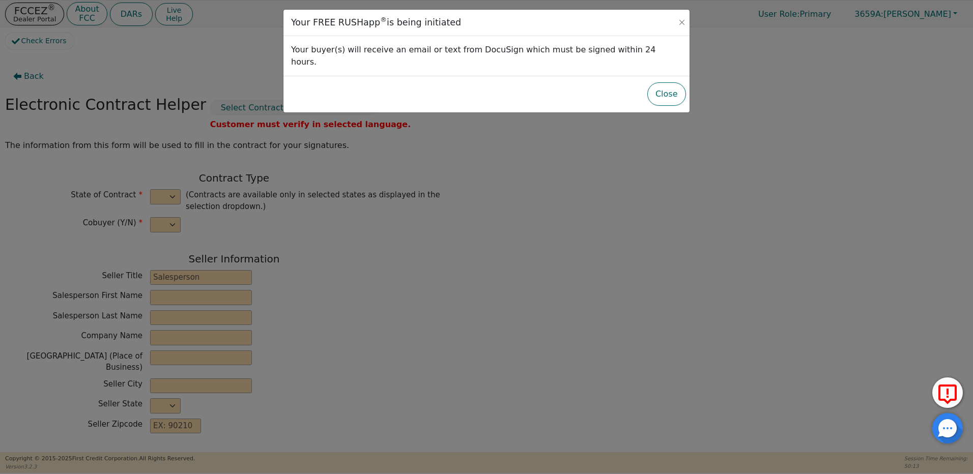
type input "6135 TAM O'SHANTER DR STE 9"
type input "STOCKTON"
select select "CA"
type input "95210"
type input "[PERSON_NAME]"
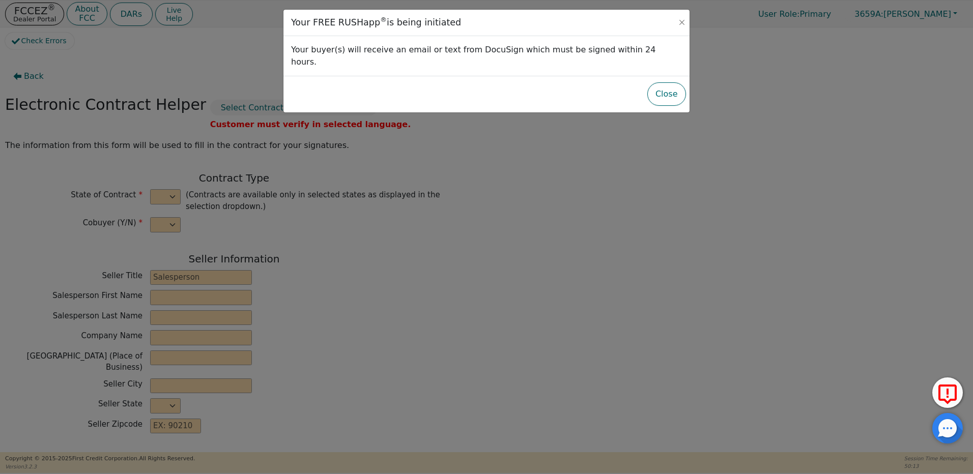
type input "PAcheco"
type input "audreee7@gmail.com"
type input "3513 chacoma"
type input "las cruces"
select select "NM"
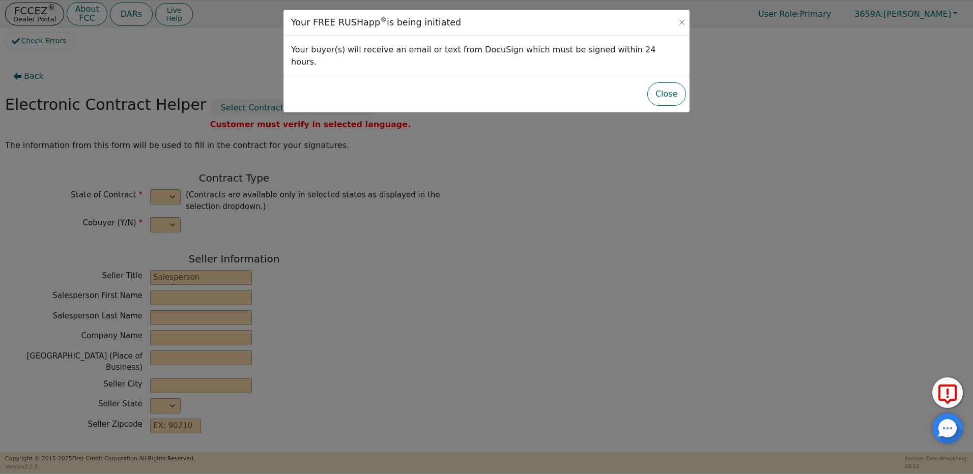
type input "88012"
type input "2025-10-15"
type input "21.99"
type input "2025-11-16"
type input "36"
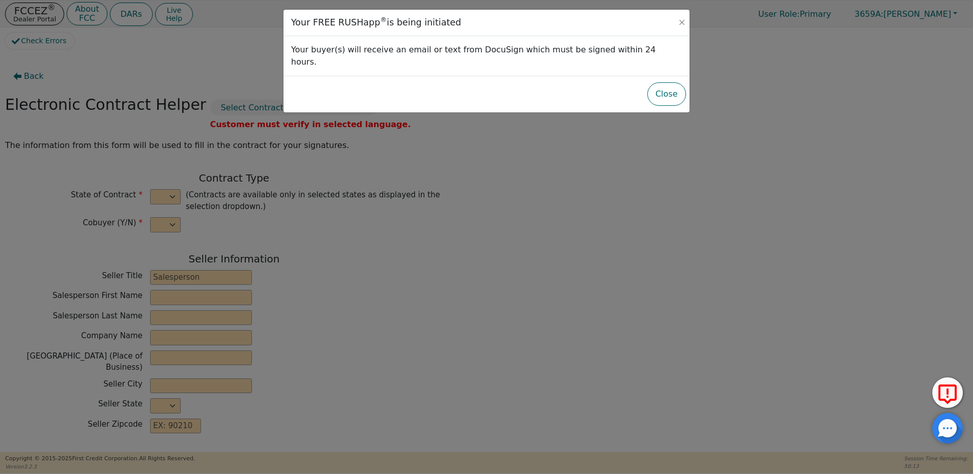
type input "0"
type input "2950.00"
type input "200.00"
type input "2750.00"
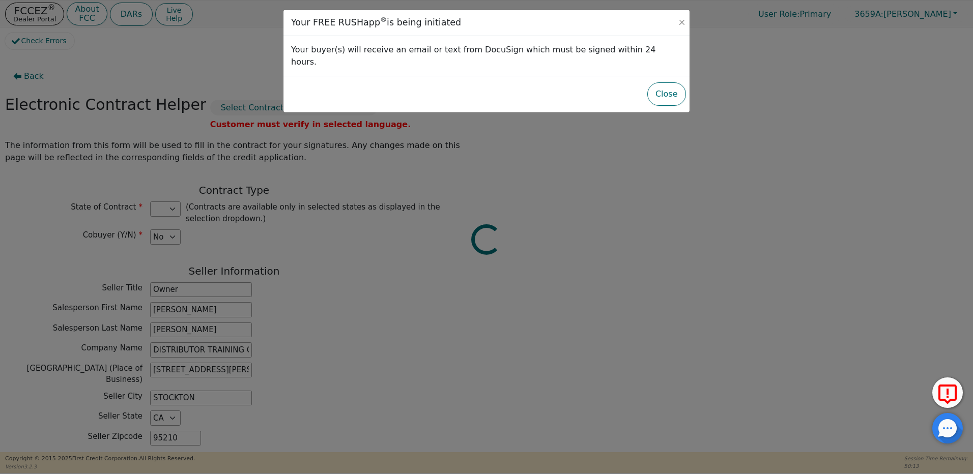
select select "NM"
click at [651, 82] on button "Close" at bounding box center [667, 93] width 39 height 23
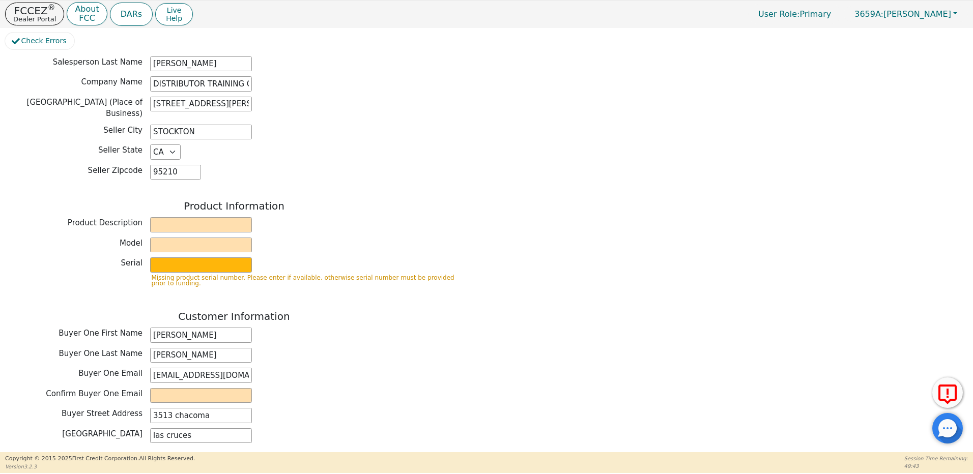
scroll to position [305, 0]
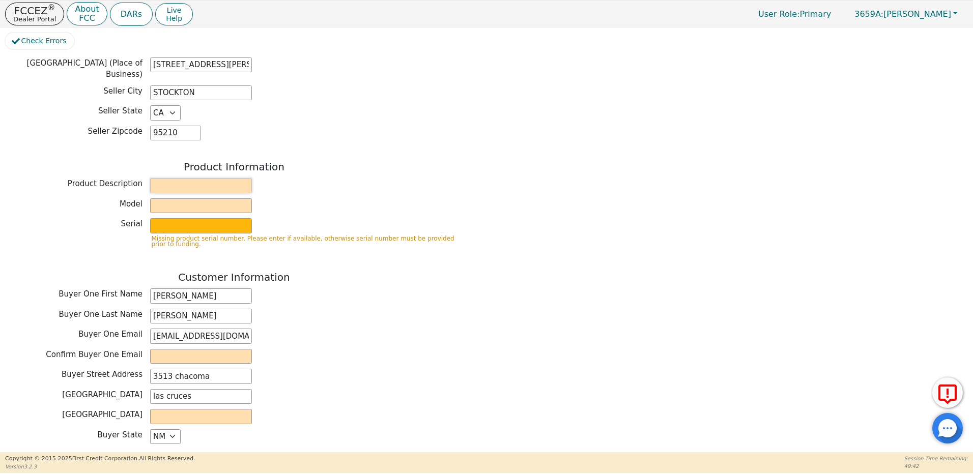
click at [174, 178] on input "text" at bounding box center [201, 185] width 102 height 15
type input "Kirby"
click at [175, 199] on input "text" at bounding box center [201, 206] width 102 height 15
type input "Platinum"
click at [175, 218] on input "text" at bounding box center [201, 225] width 102 height 15
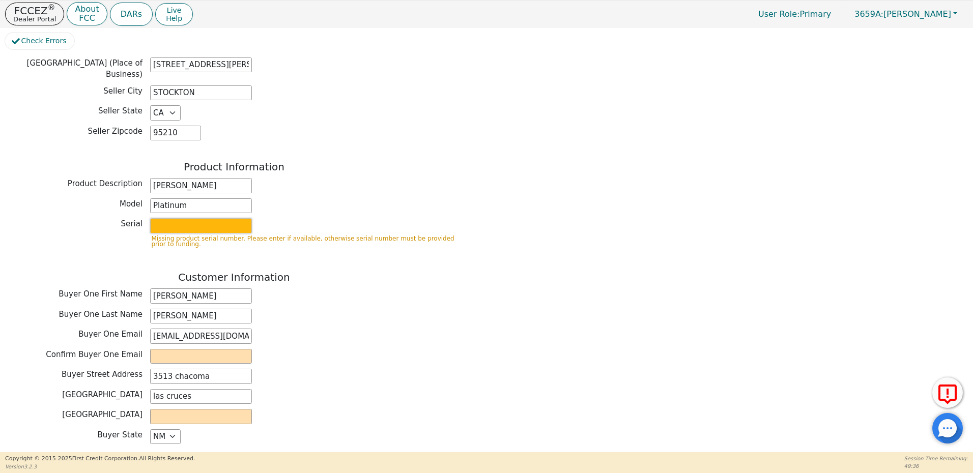
scroll to position [255, 0]
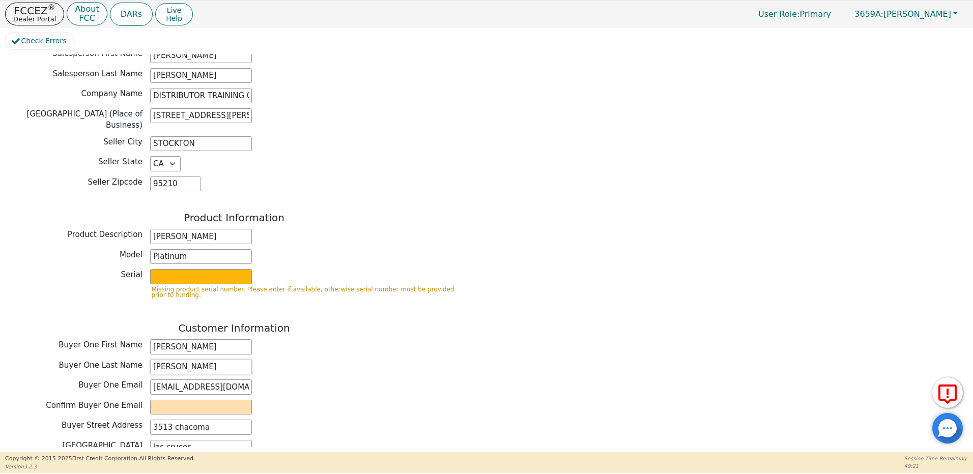
type input "[PERSON_NAME]"
click at [158, 400] on input "email" at bounding box center [201, 407] width 102 height 15
click at [420, 400] on div "Confirm Buyer One Email" at bounding box center [234, 407] width 458 height 15
click at [167, 404] on input "email" at bounding box center [201, 407] width 102 height 15
type input "audreee7@gmail.com"
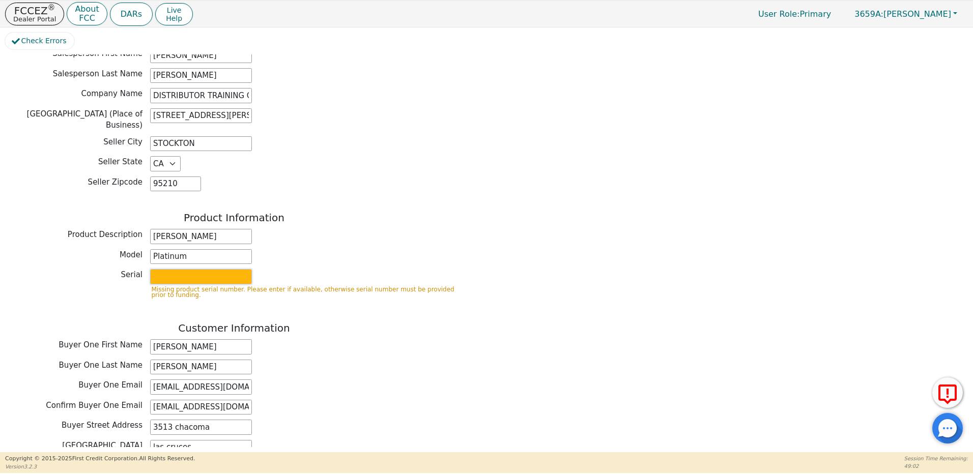
click at [163, 269] on input "text" at bounding box center [201, 276] width 102 height 15
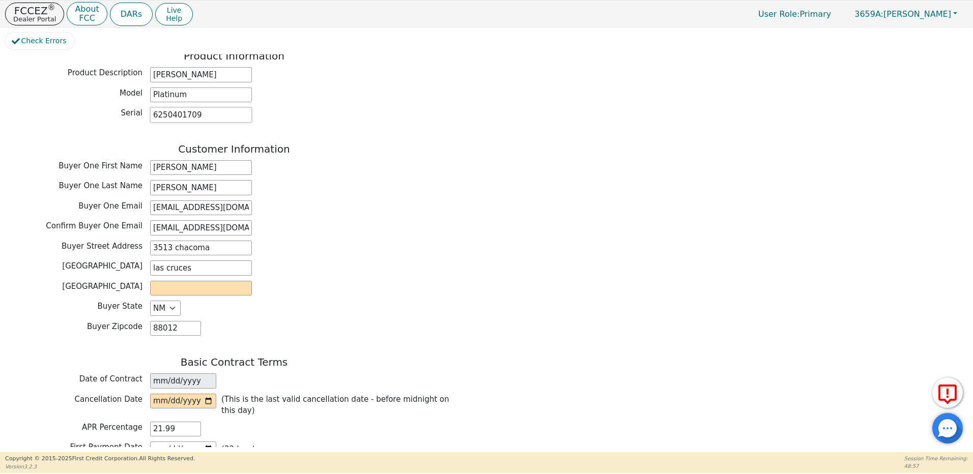
scroll to position [458, 0]
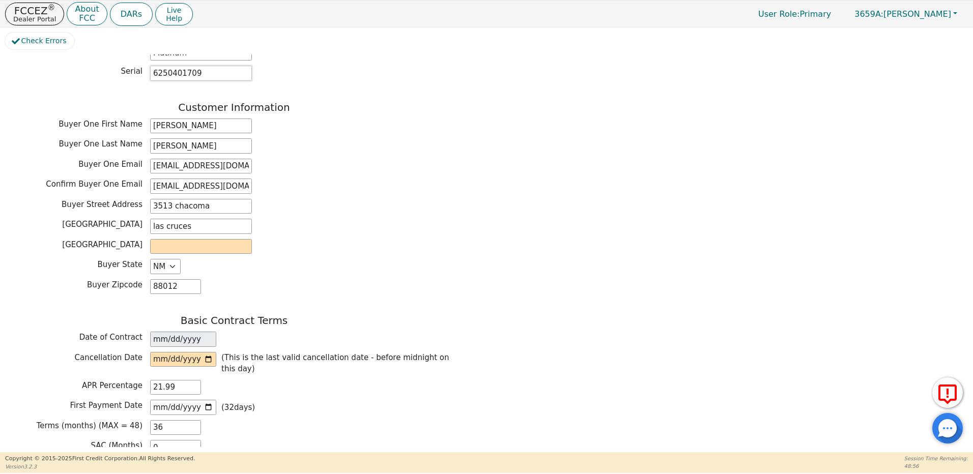
type input "6250401709"
click at [179, 239] on input "text" at bounding box center [201, 246] width 102 height 15
type input "Dona Ana"
click at [211, 352] on input "date" at bounding box center [183, 359] width 66 height 15
type input "2025-10-18"
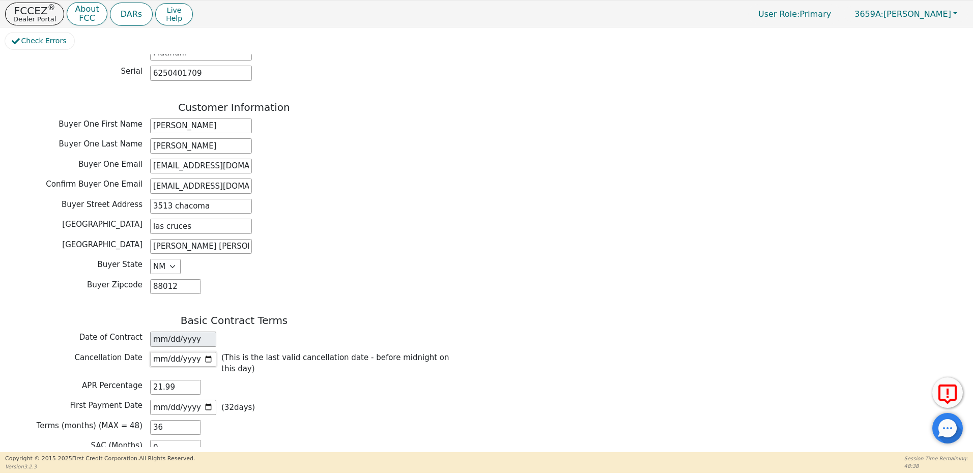
click at [211, 352] on input "2025-10-18" at bounding box center [183, 359] width 66 height 15
drag, startPoint x: 332, startPoint y: 397, endPoint x: 291, endPoint y: 394, distance: 41.4
click at [331, 400] on div "First Payment Date 2025-11-16 ( 32 days)" at bounding box center [234, 407] width 458 height 15
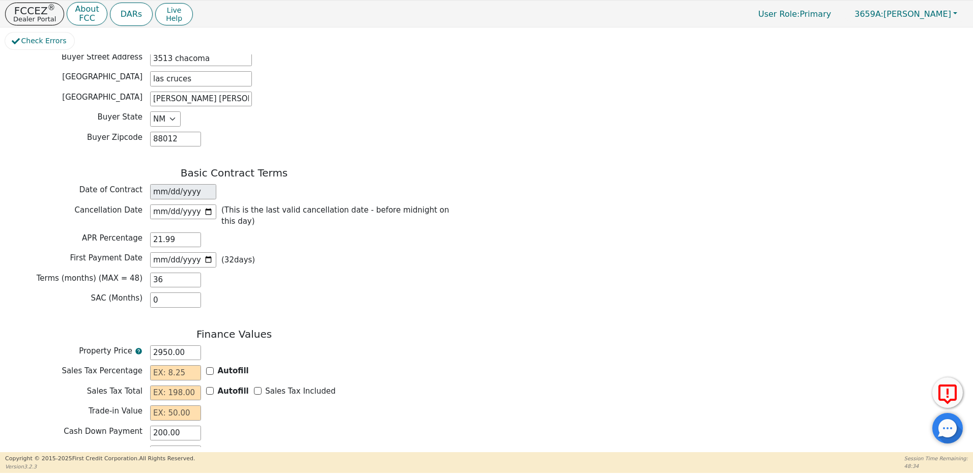
scroll to position [611, 0]
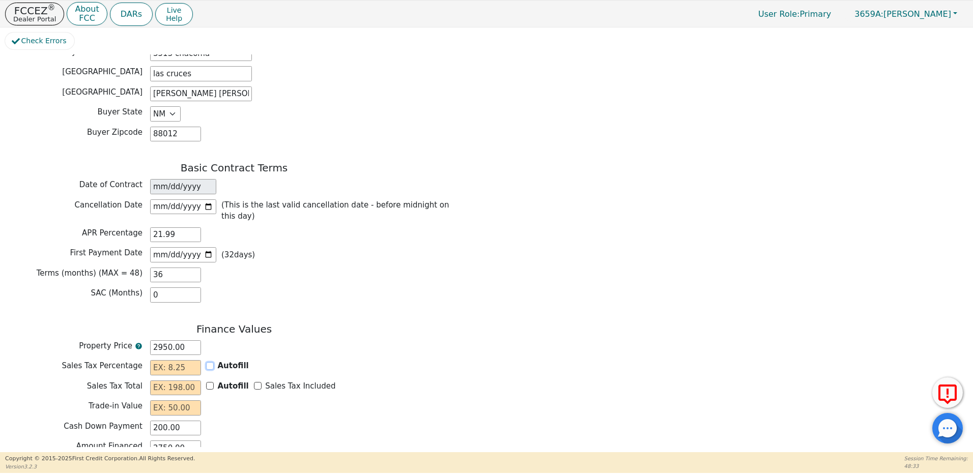
drag, startPoint x: 209, startPoint y: 349, endPoint x: 238, endPoint y: 367, distance: 33.8
click at [213, 362] on input "Autofill" at bounding box center [210, 366] width 8 height 8
checkbox input "true"
type input "0.00"
click at [254, 382] on input "Sales Tax Included" at bounding box center [258, 386] width 8 height 8
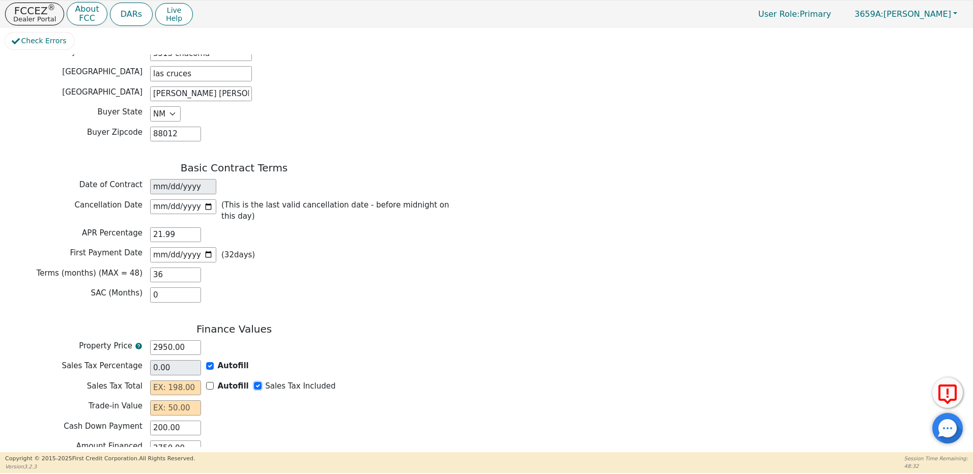
checkbox input "true"
type input "0.00"
click at [194, 401] on input "text" at bounding box center [175, 408] width 51 height 15
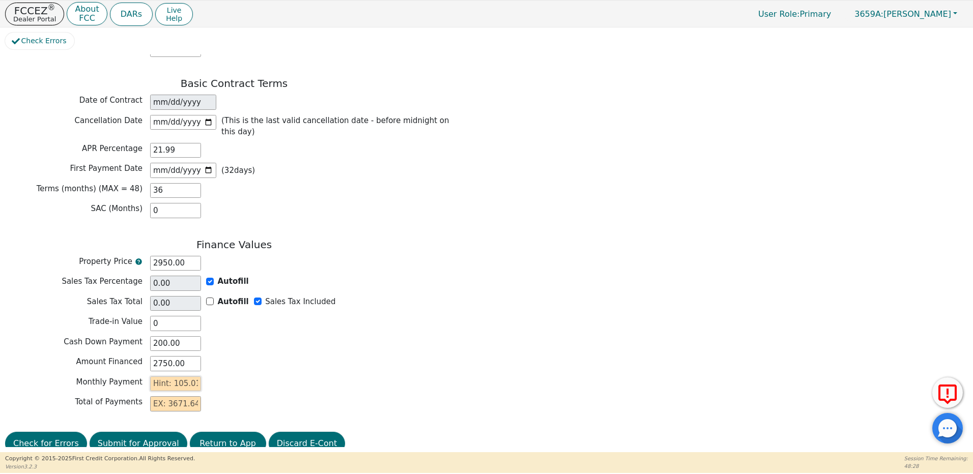
type input "0.00"
click at [188, 377] on input "text" at bounding box center [175, 384] width 51 height 15
type input "1"
type input "36.00"
type input "10"
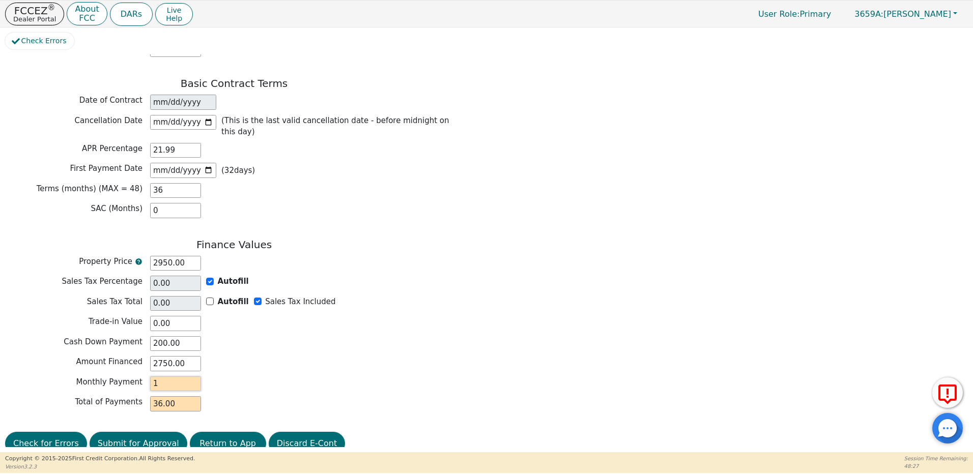
type input "360.00"
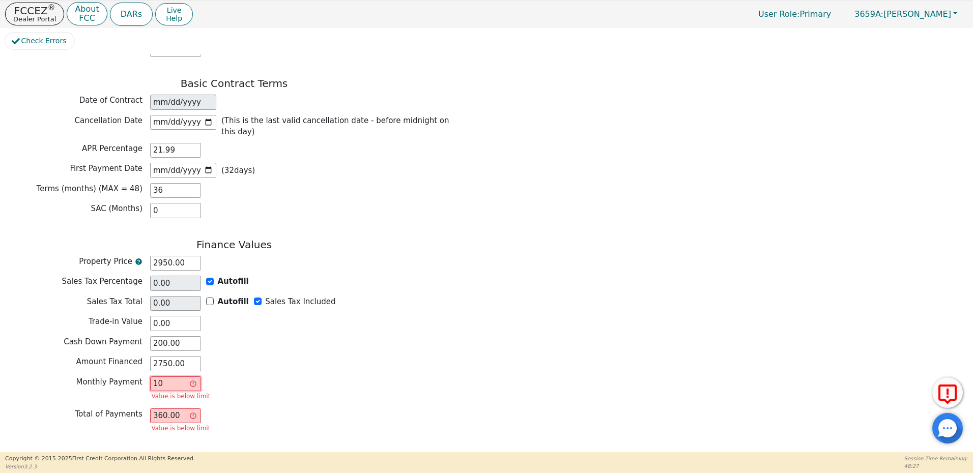
type input "105"
type input "3780.00"
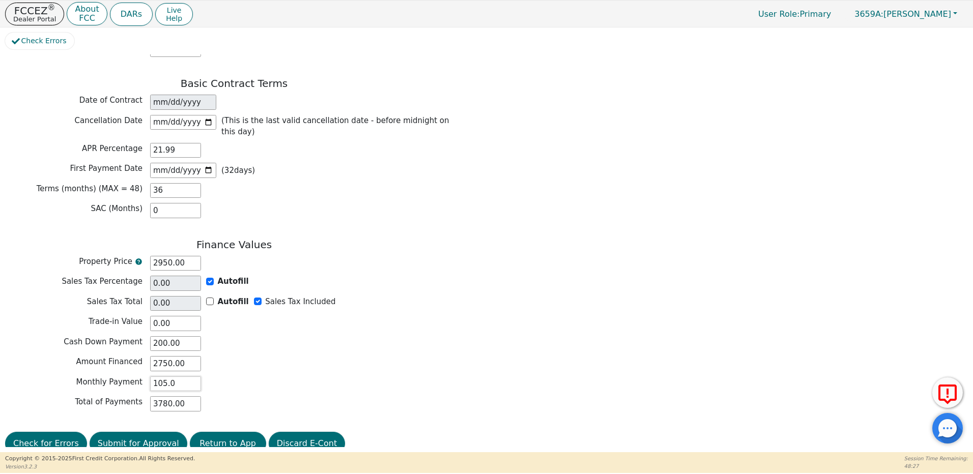
type input "105.01"
type input "3780.36"
type input "105.01"
click at [49, 432] on button "Check for Errors" at bounding box center [46, 443] width 82 height 23
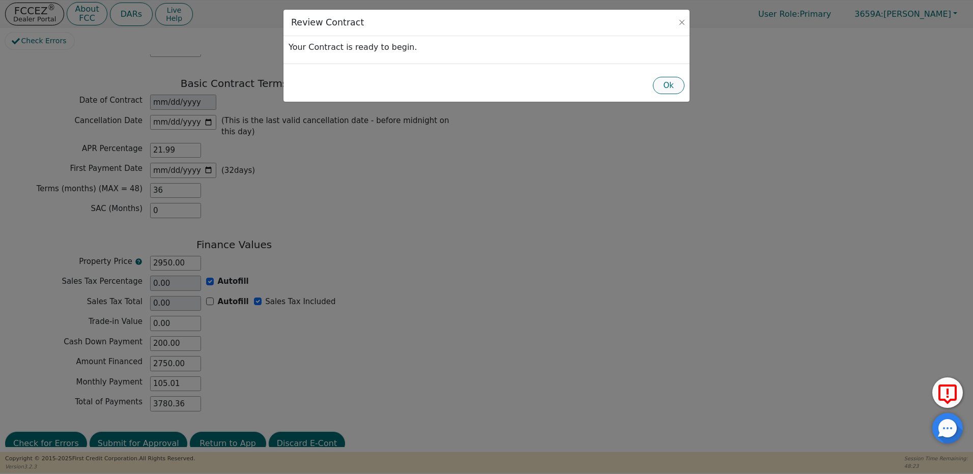
click at [676, 85] on button "Ok" at bounding box center [669, 86] width 32 height 18
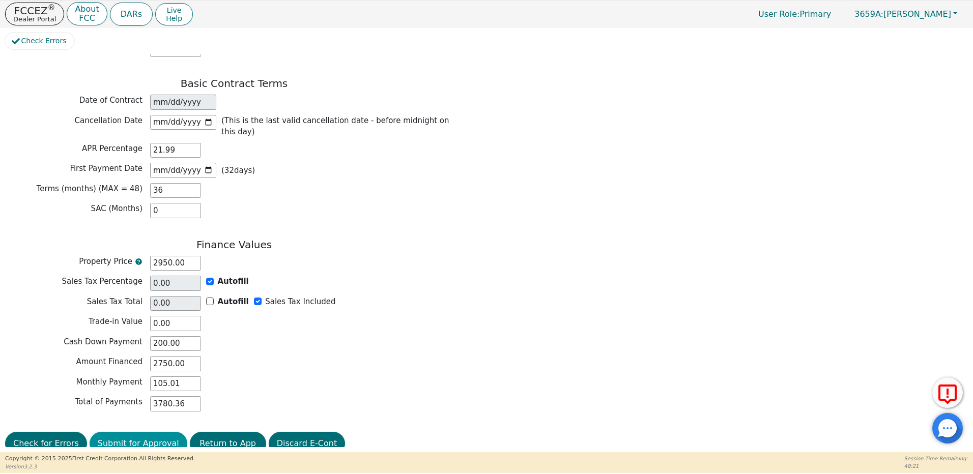
click at [133, 432] on button "Submit for Approval" at bounding box center [139, 443] width 98 height 23
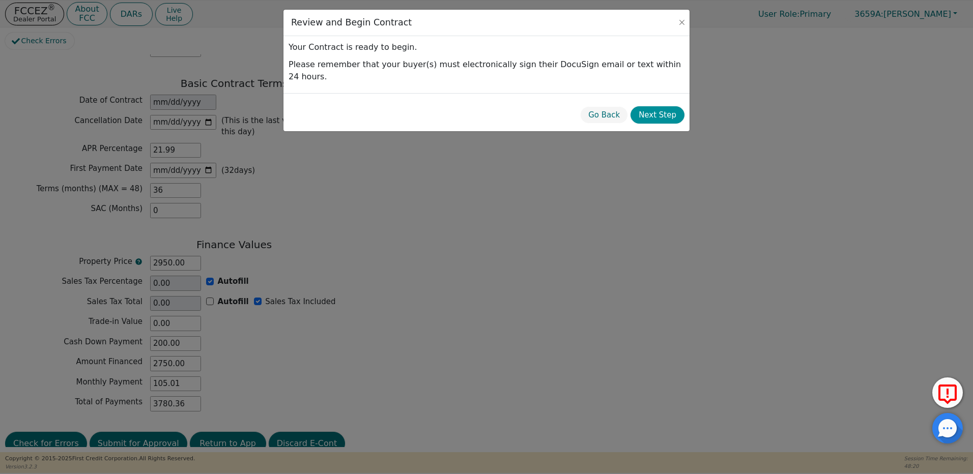
click at [674, 106] on button "Next Step" at bounding box center [658, 115] width 54 height 18
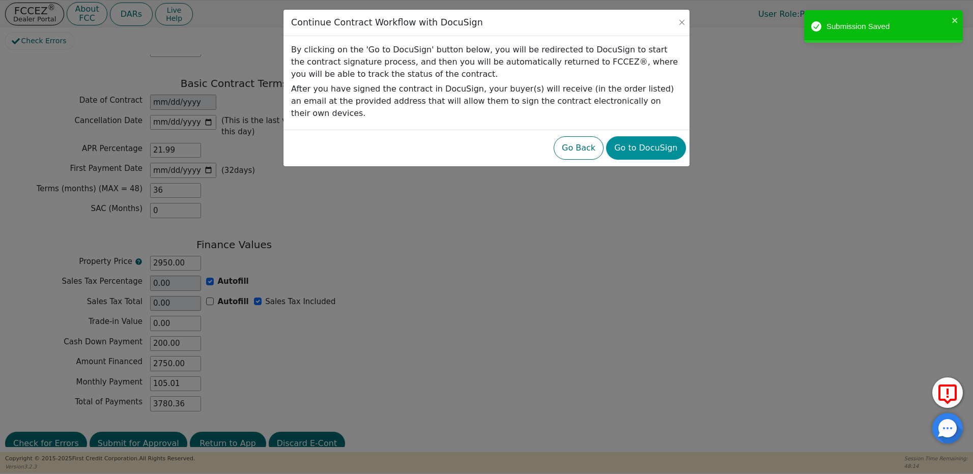
click at [655, 140] on button "Go to DocuSign" at bounding box center [645, 147] width 79 height 23
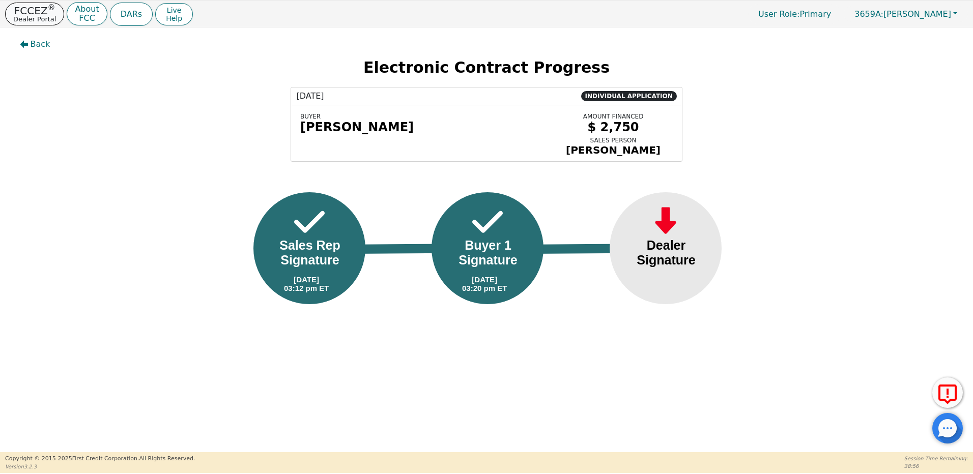
click at [35, 18] on p "Dealer Portal" at bounding box center [34, 19] width 43 height 7
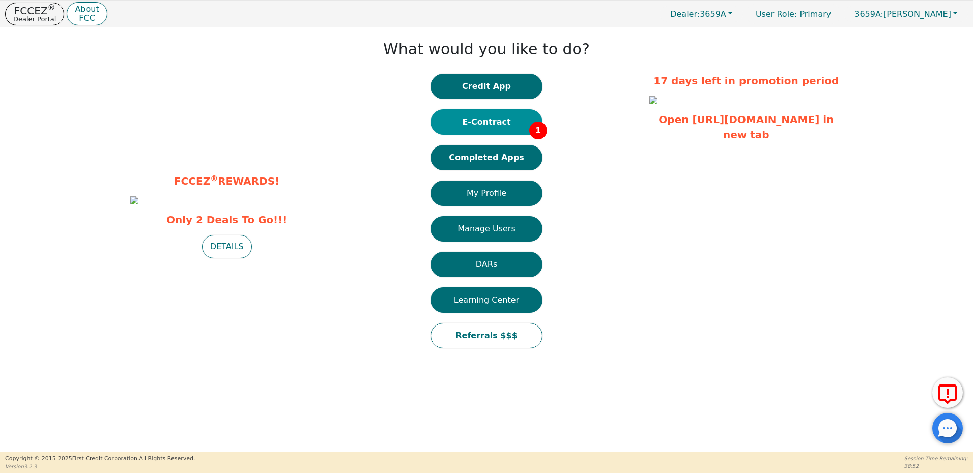
click at [483, 125] on button "E-Contract 1" at bounding box center [487, 121] width 112 height 25
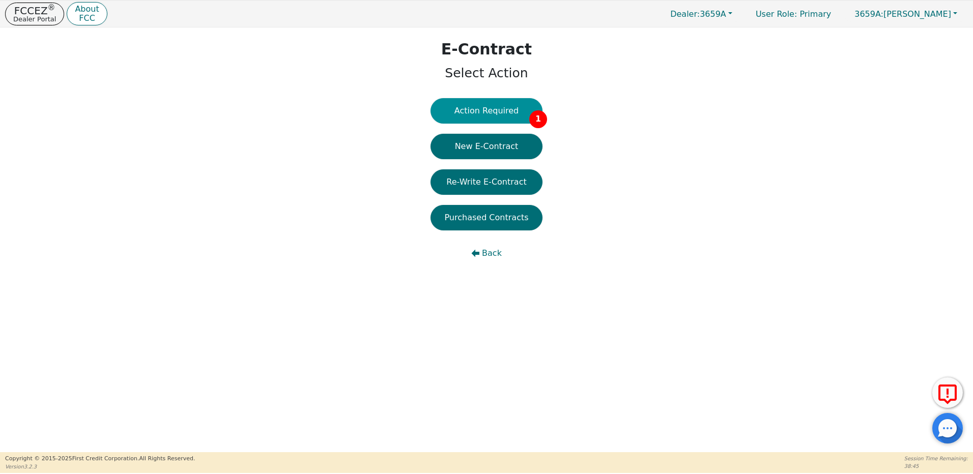
click at [492, 110] on button "Action Required 1" at bounding box center [487, 110] width 112 height 25
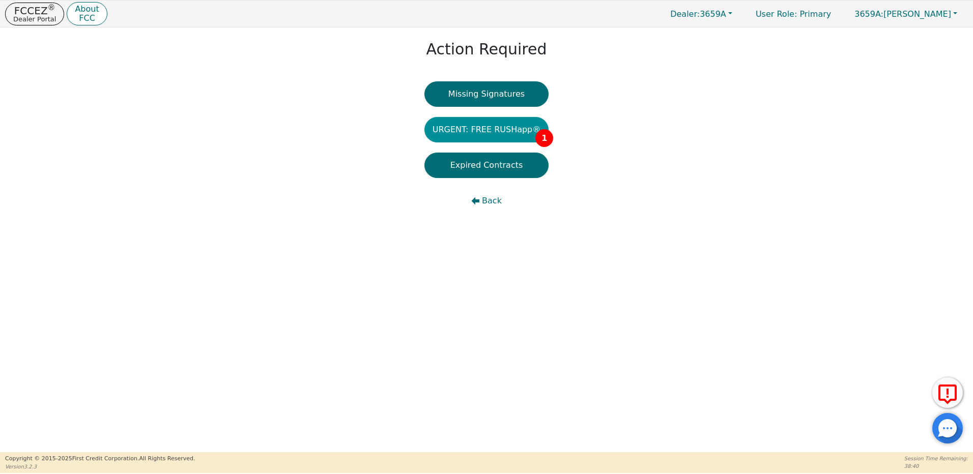
click at [484, 128] on button "URGENT: FREE RUSHapp® 1" at bounding box center [487, 129] width 125 height 25
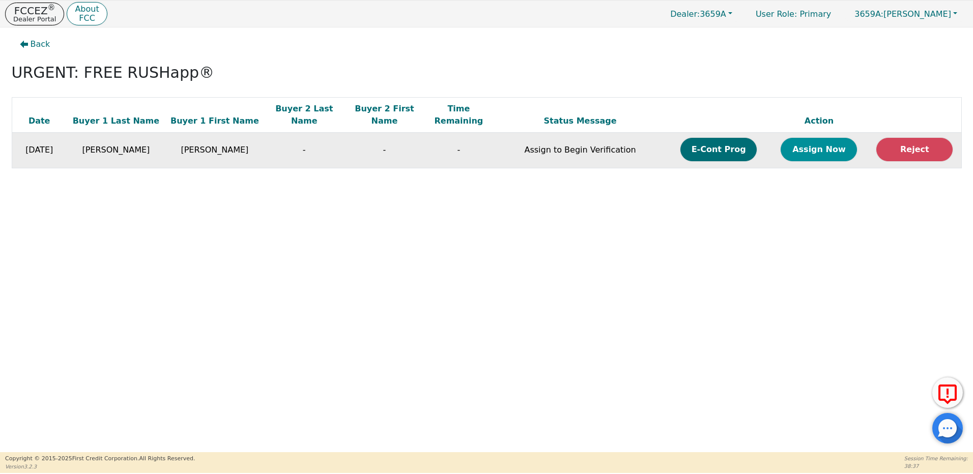
click at [806, 138] on button "Assign Now" at bounding box center [819, 149] width 76 height 23
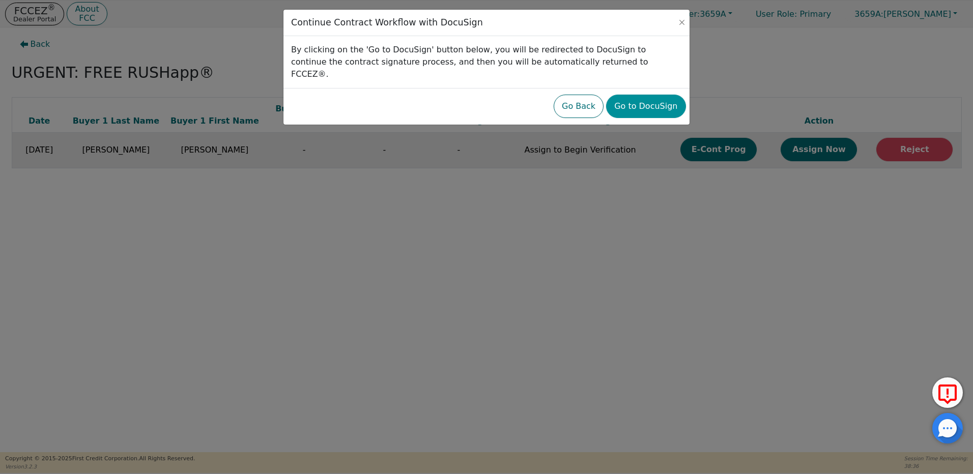
click at [658, 95] on button "Go to DocuSign" at bounding box center [645, 106] width 79 height 23
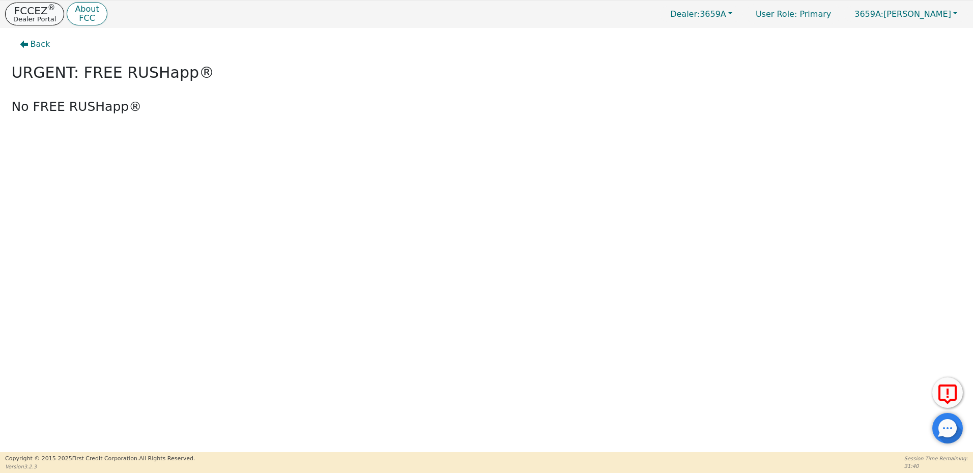
click at [46, 16] on p "Dealer Portal" at bounding box center [34, 19] width 43 height 7
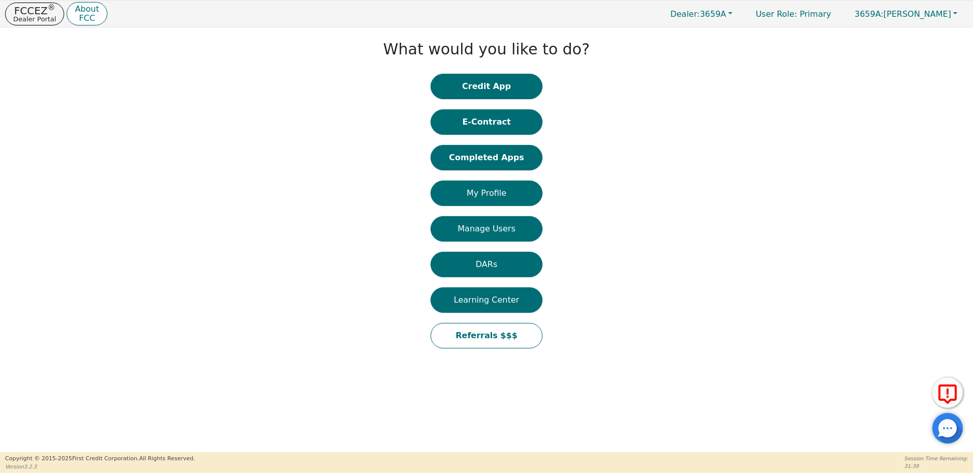
drag, startPoint x: 501, startPoint y: 158, endPoint x: 506, endPoint y: 171, distance: 13.5
click at [501, 158] on button "Completed Apps" at bounding box center [487, 157] width 112 height 25
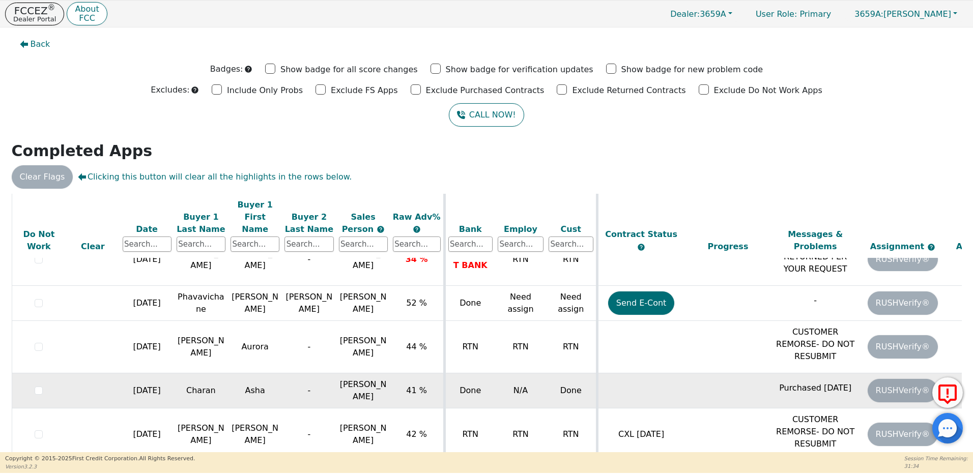
scroll to position [29, 0]
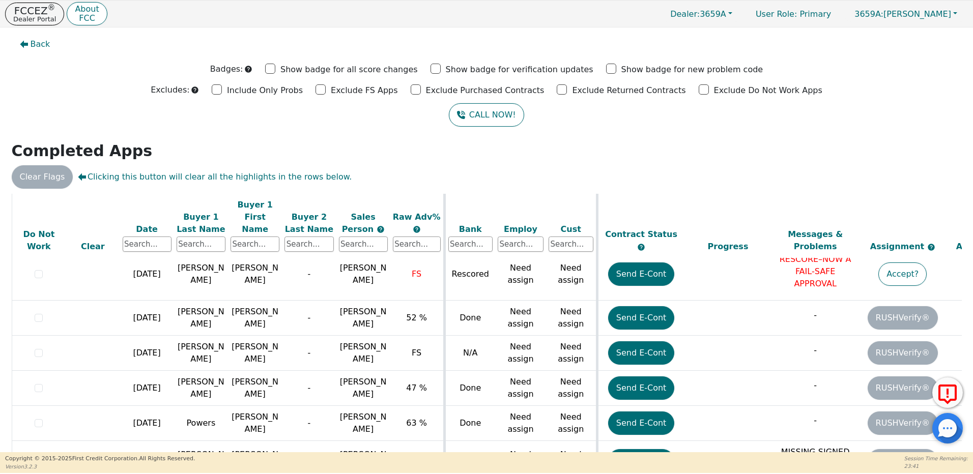
scroll to position [1088, 0]
